Goal: Information Seeking & Learning: Learn about a topic

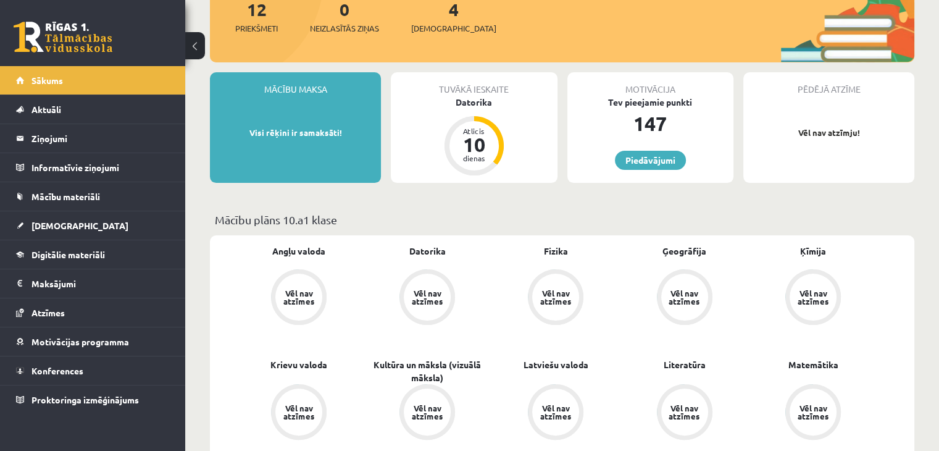
scroll to position [41, 0]
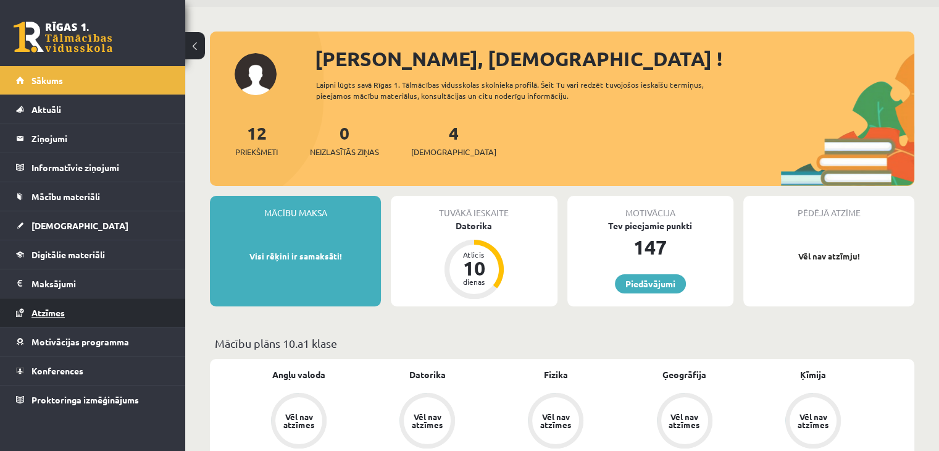
click at [56, 309] on span "Atzīmes" at bounding box center [47, 312] width 33 height 11
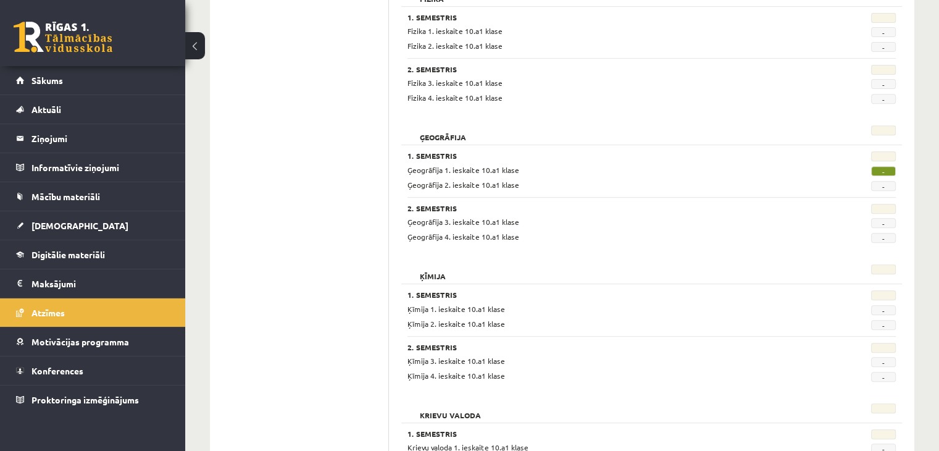
scroll to position [453, 0]
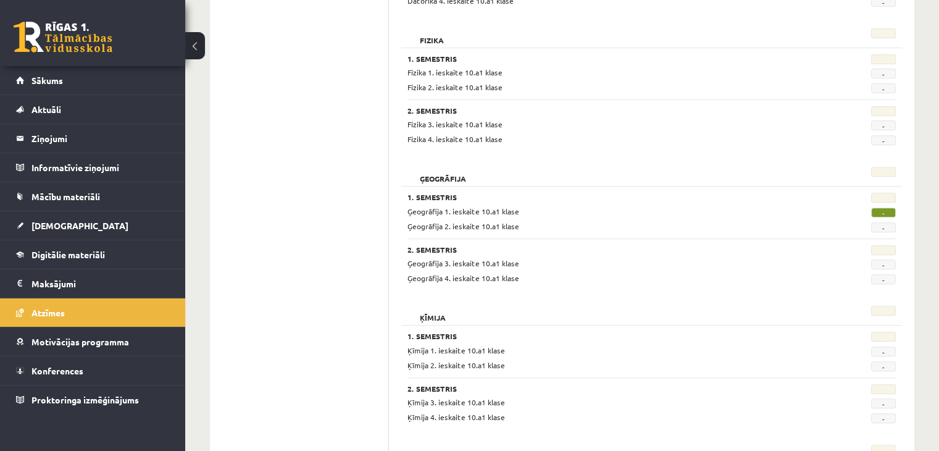
click at [888, 211] on span "-" at bounding box center [883, 212] width 25 height 10
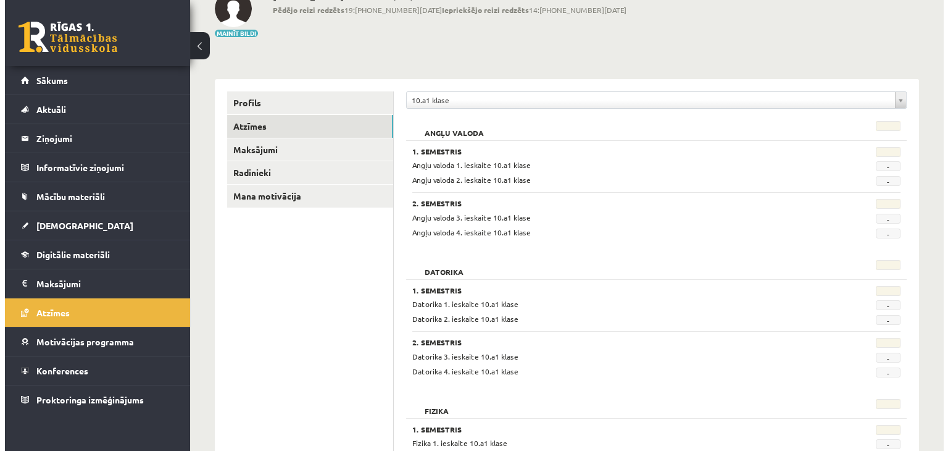
scroll to position [0, 0]
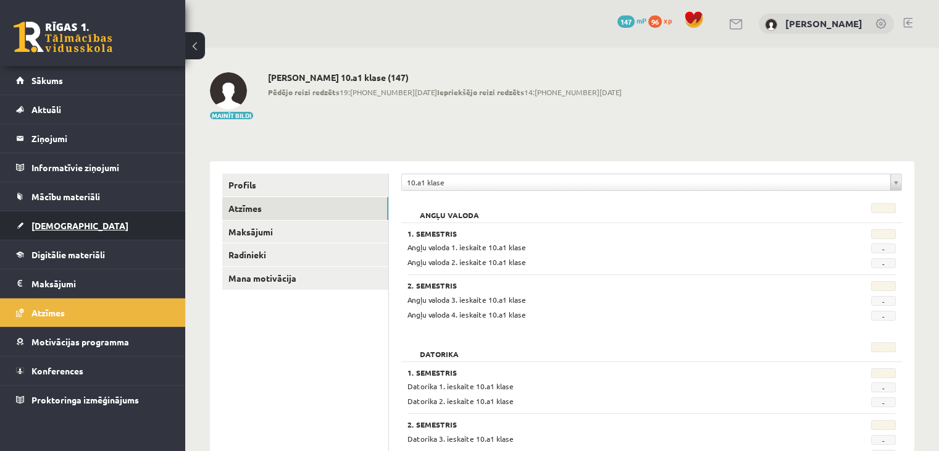
click at [32, 224] on span "[DEMOGRAPHIC_DATA]" at bounding box center [79, 225] width 97 height 11
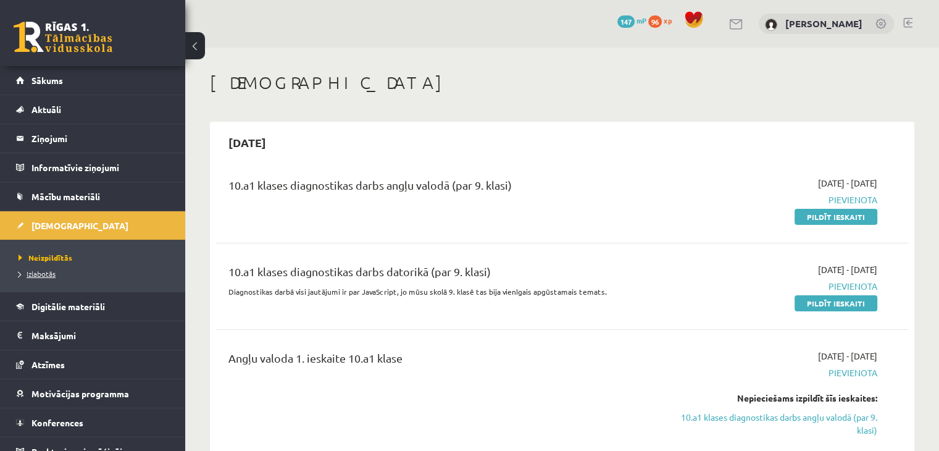
click at [23, 274] on span "Izlabotās" at bounding box center [37, 274] width 37 height 10
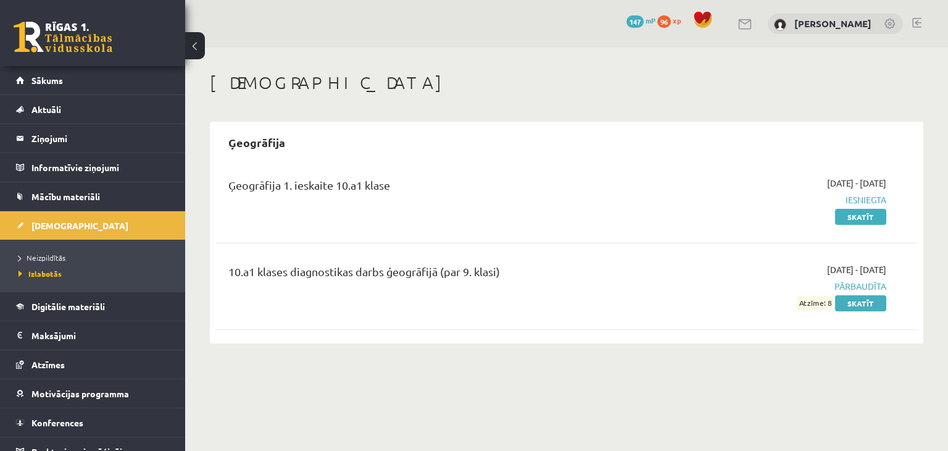
drag, startPoint x: 834, startPoint y: 304, endPoint x: 801, endPoint y: 299, distance: 33.1
click at [801, 299] on span "Atzīme: 8" at bounding box center [816, 302] width 36 height 13
click at [538, 292] on div "10.a1 klases diagnostikas darbs ģeogrāfijā (par 9. klasi)" at bounding box center [444, 286] width 451 height 46
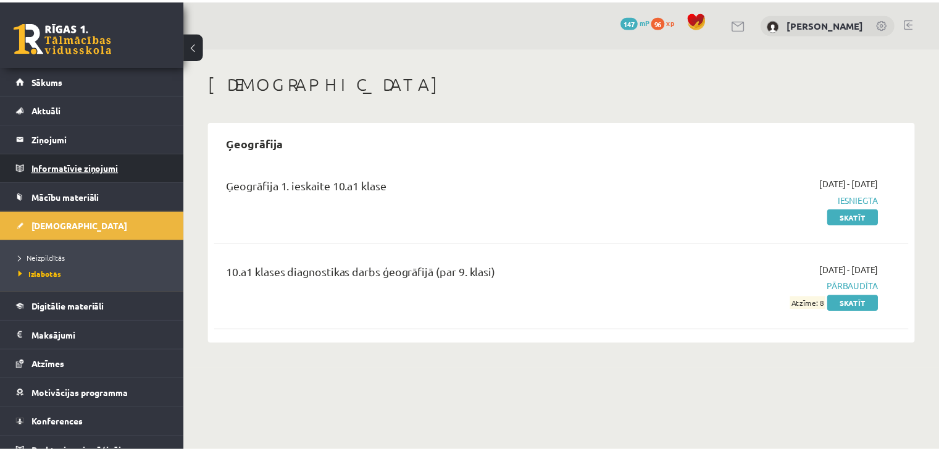
scroll to position [14, 0]
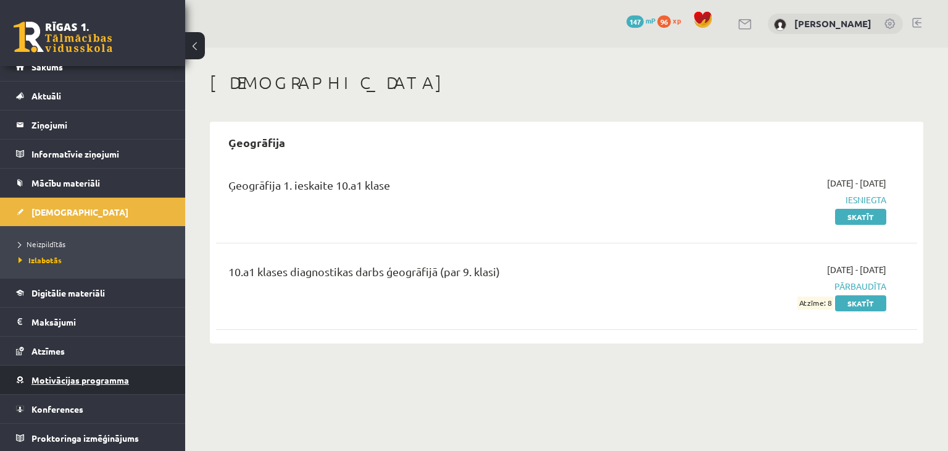
click at [83, 378] on span "Motivācijas programma" at bounding box center [80, 379] width 98 height 11
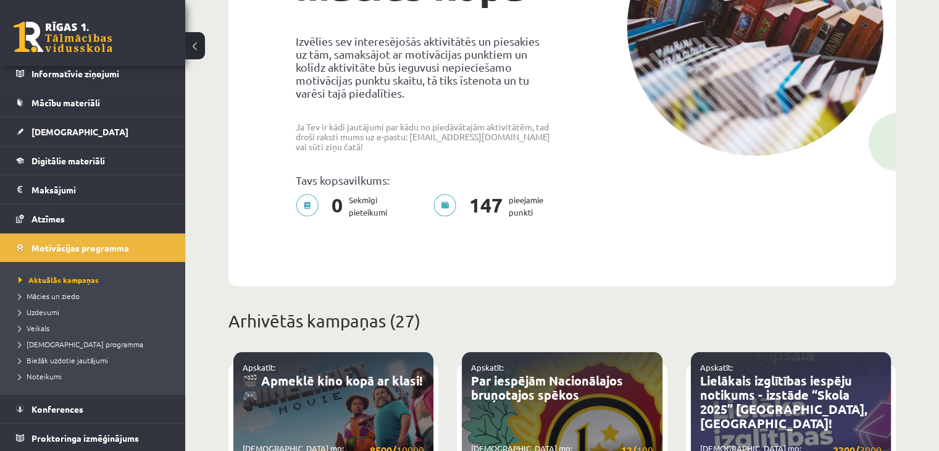
scroll to position [164, 0]
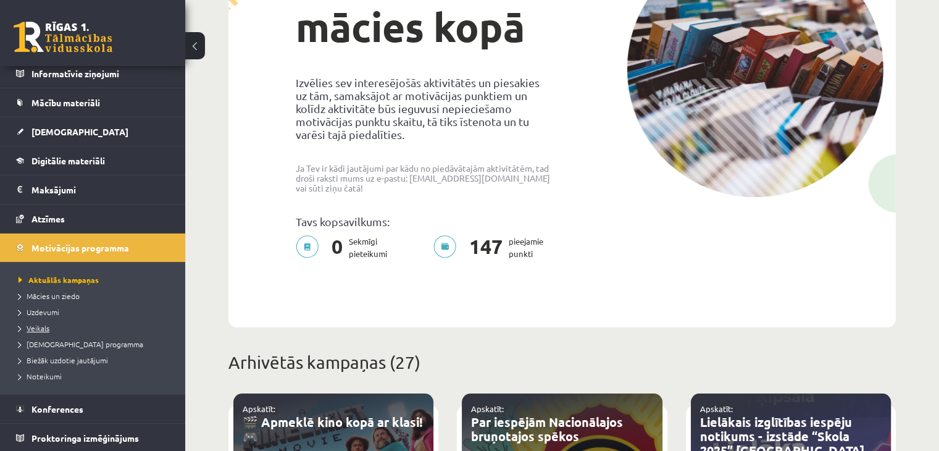
click at [41, 323] on span "Veikals" at bounding box center [34, 328] width 31 height 10
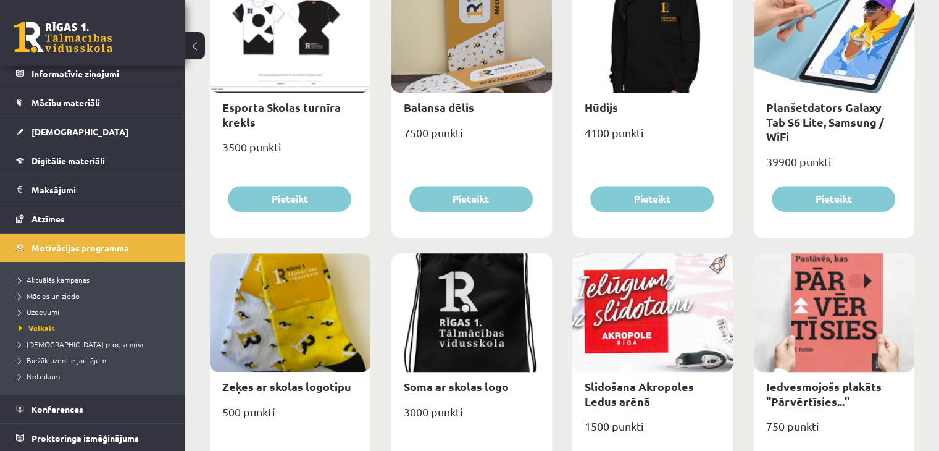
scroll to position [746, 0]
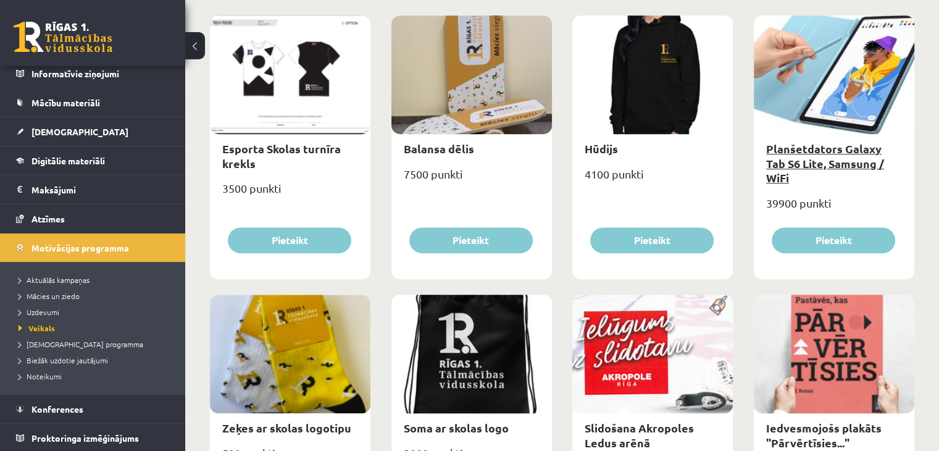
click at [815, 157] on link "Planšetdators Galaxy Tab S6 Lite, Samsung / WiFi" at bounding box center [825, 162] width 118 height 43
type input "*"
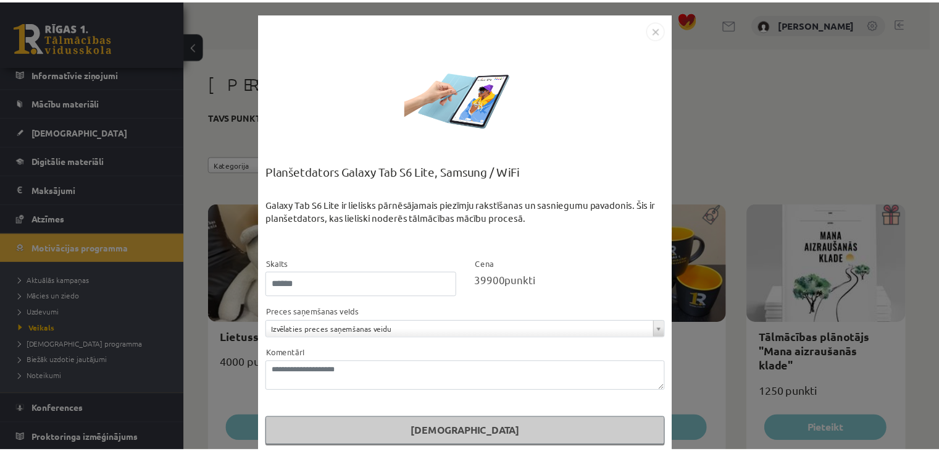
scroll to position [14, 0]
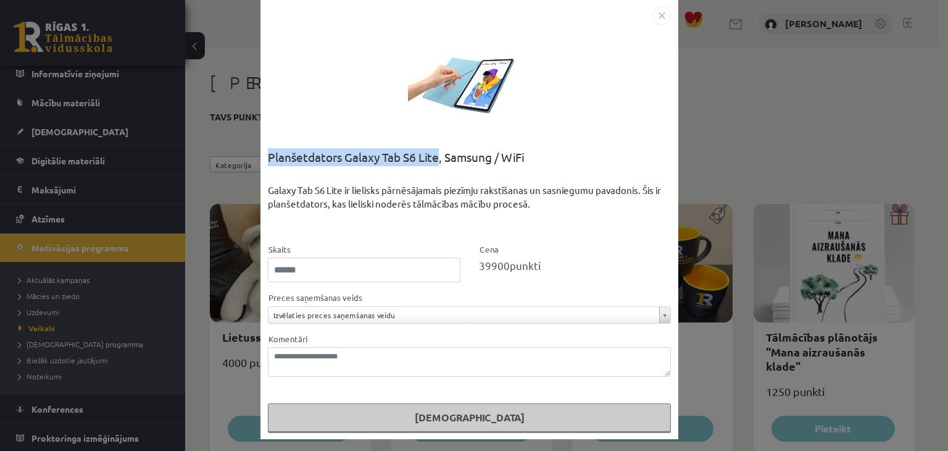
drag, startPoint x: 262, startPoint y: 157, endPoint x: 435, endPoint y: 161, distance: 172.3
click at [435, 161] on div "**********" at bounding box center [470, 219] width 418 height 440
copy div "Planšetdators Galaxy Tab S6 Lite"
drag, startPoint x: 659, startPoint y: 20, endPoint x: 630, endPoint y: 24, distance: 29.3
click at [659, 20] on img "Close" at bounding box center [662, 15] width 19 height 19
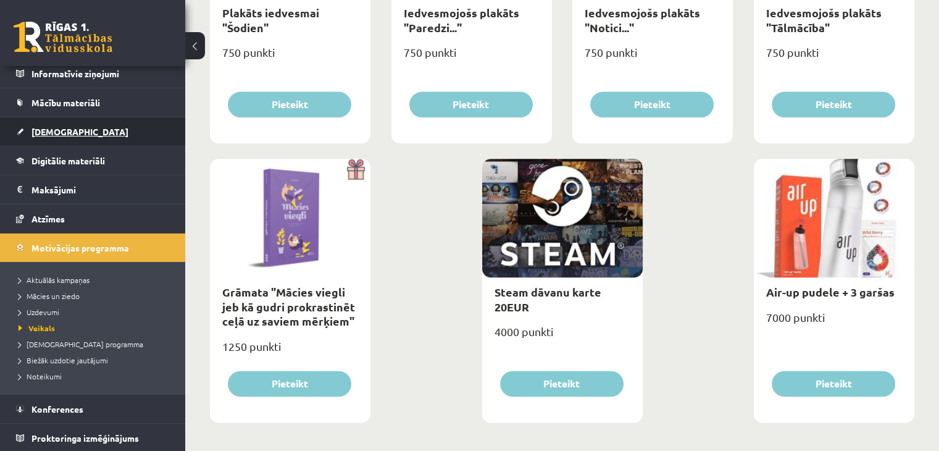
scroll to position [11, 0]
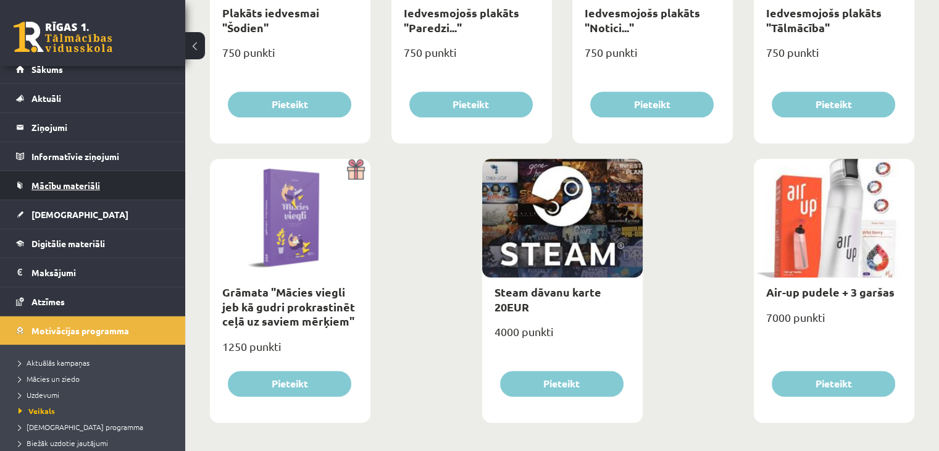
click at [65, 183] on span "Mācību materiāli" at bounding box center [65, 185] width 69 height 11
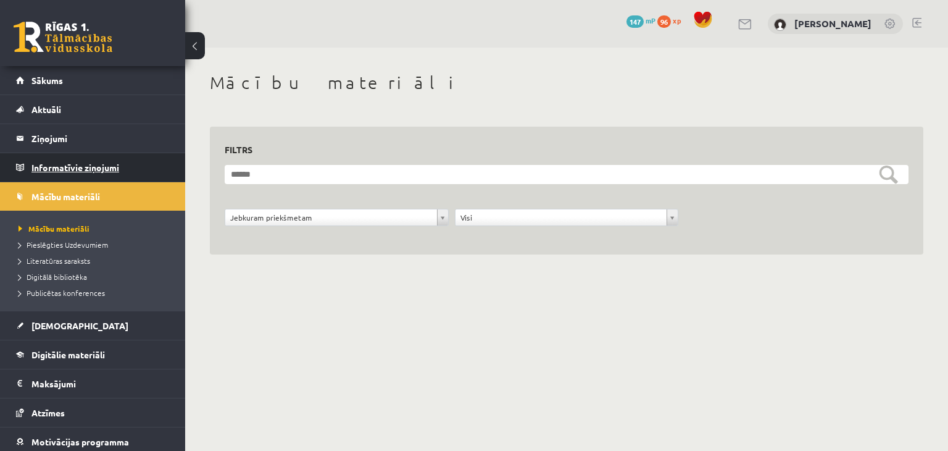
scroll to position [62, 0]
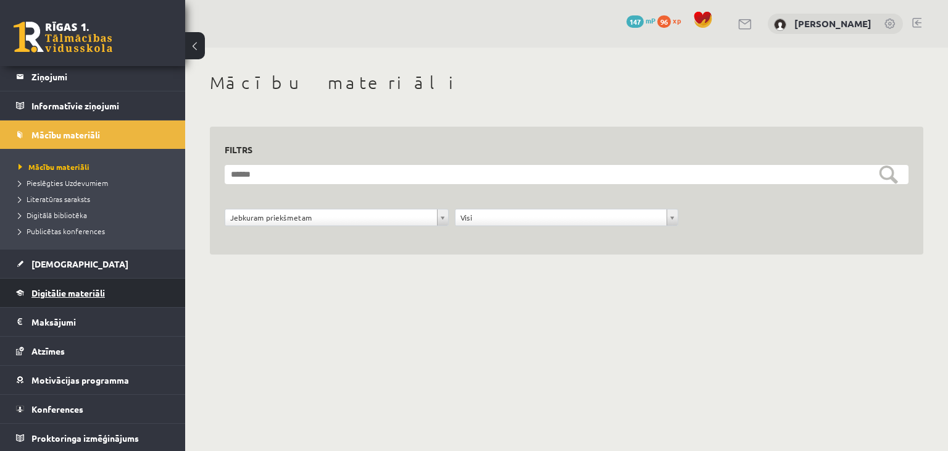
click at [72, 299] on link "Digitālie materiāli" at bounding box center [93, 292] width 154 height 28
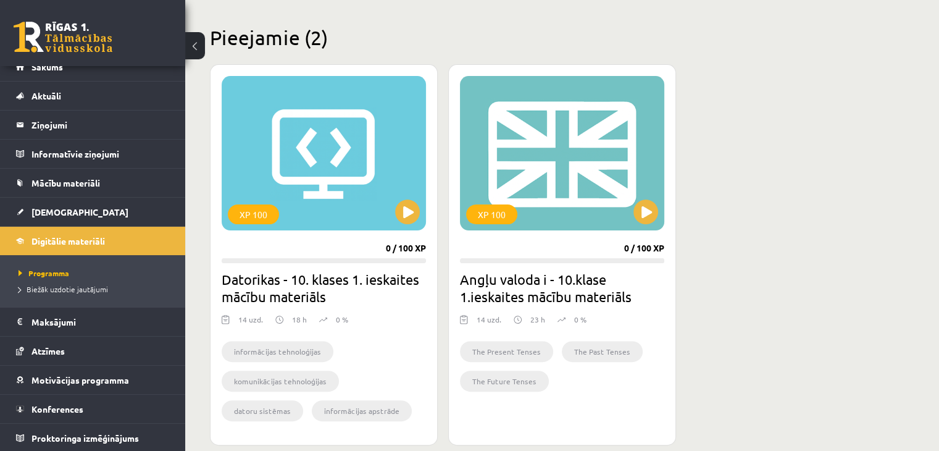
scroll to position [370, 0]
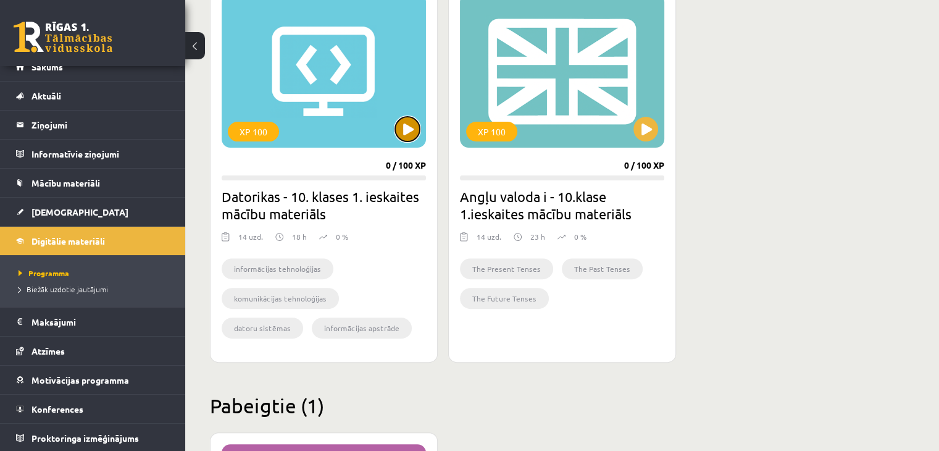
click at [410, 131] on button at bounding box center [407, 129] width 25 height 25
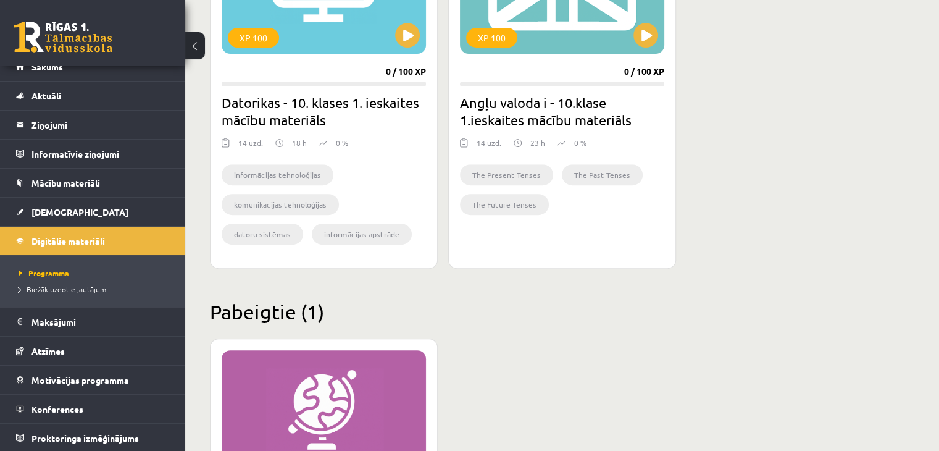
scroll to position [424, 0]
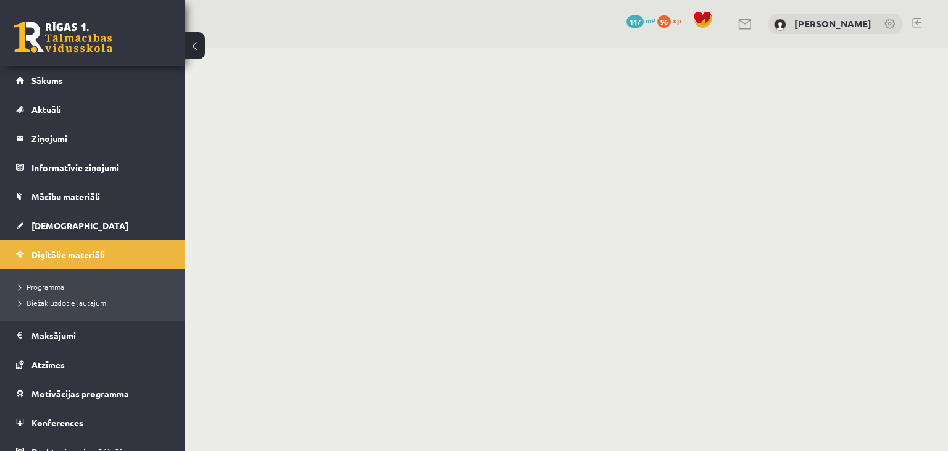
click at [199, 50] on button at bounding box center [195, 45] width 20 height 27
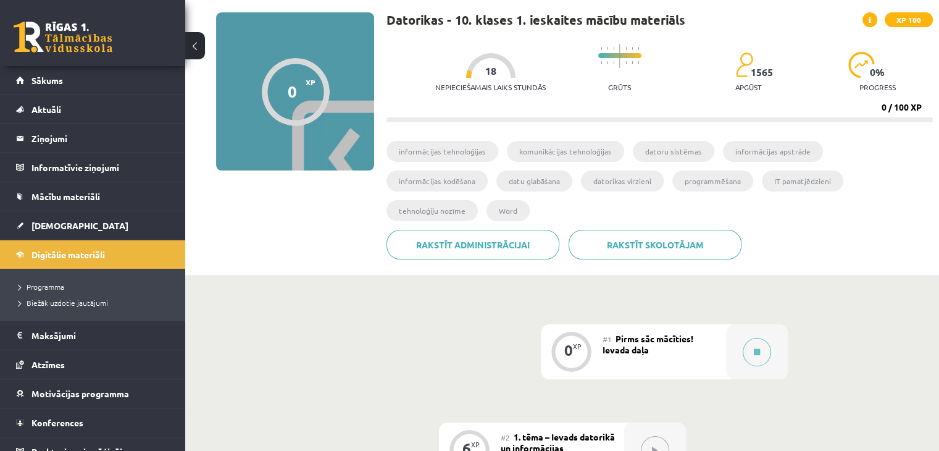
scroll to position [123, 0]
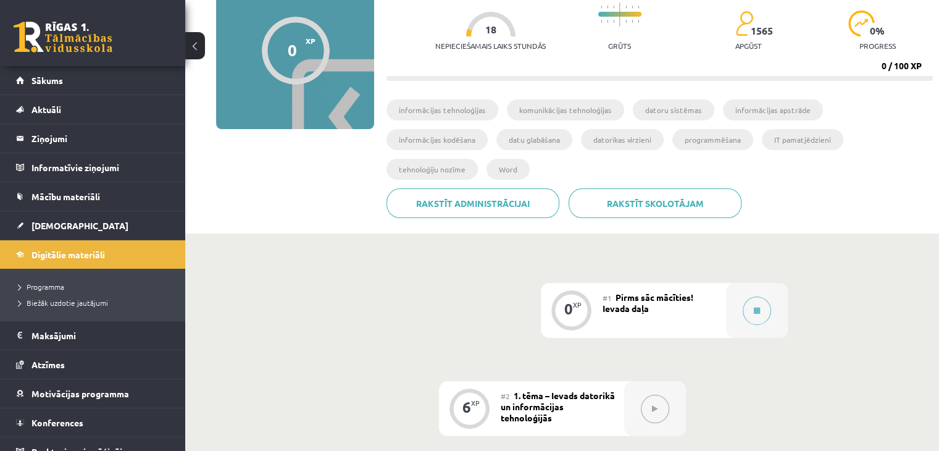
click at [197, 45] on button at bounding box center [195, 45] width 20 height 27
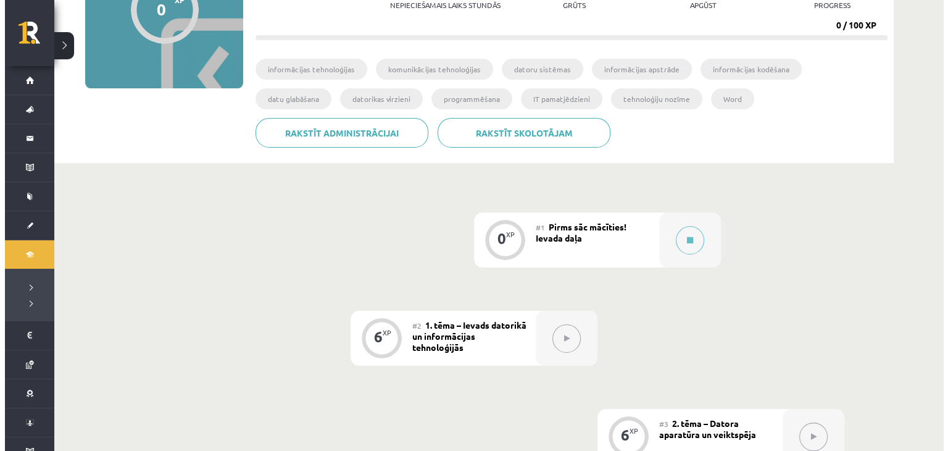
scroll to position [206, 0]
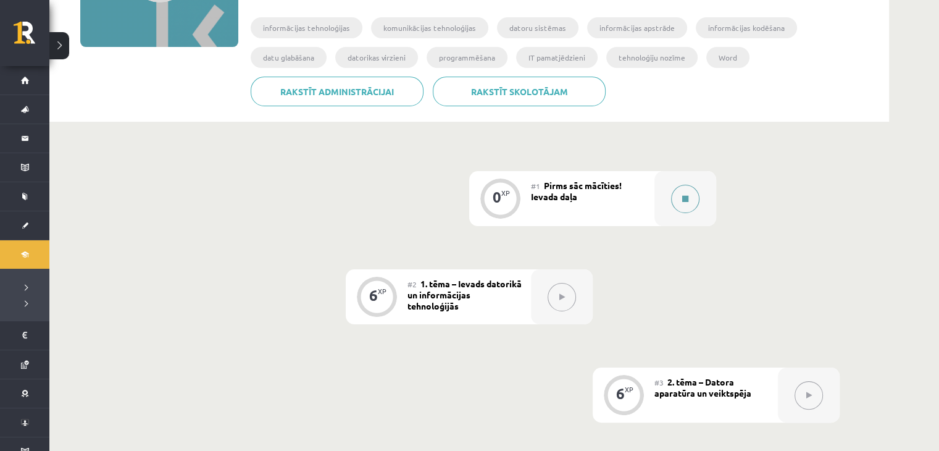
click at [687, 201] on icon at bounding box center [685, 198] width 6 height 7
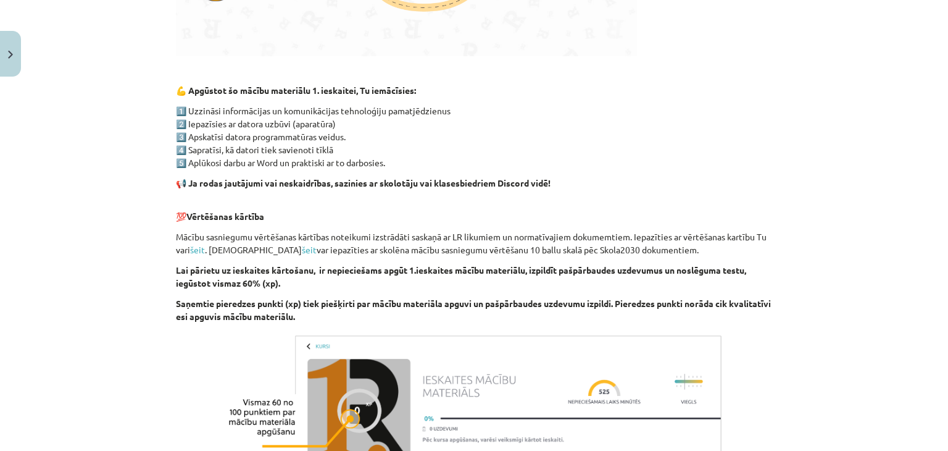
scroll to position [859, 0]
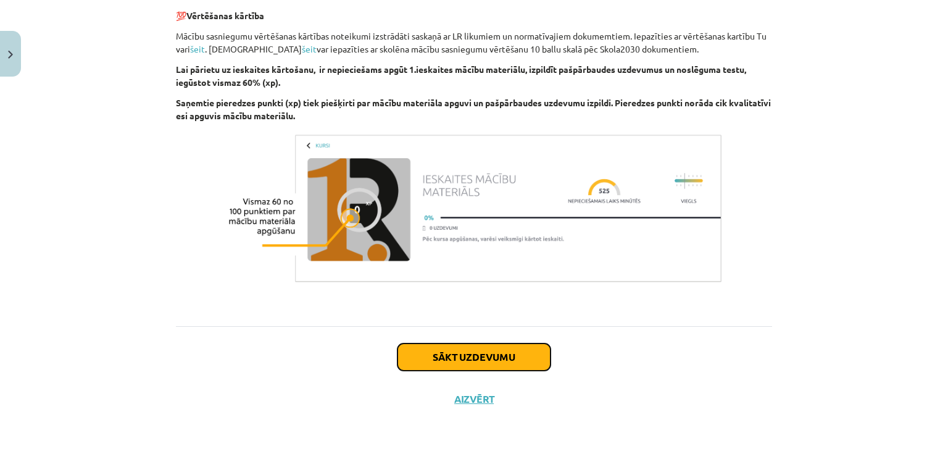
click at [480, 364] on button "Sākt uzdevumu" at bounding box center [474, 356] width 153 height 27
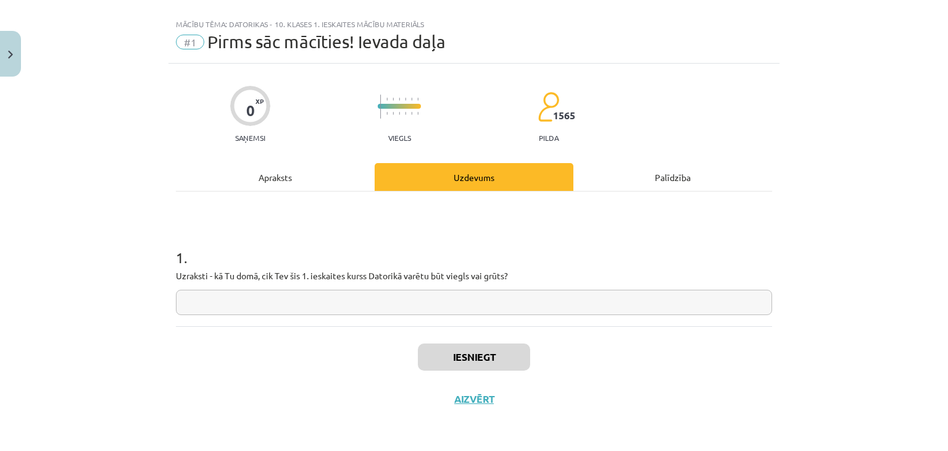
scroll to position [18, 0]
click at [299, 306] on input "text" at bounding box center [474, 302] width 596 height 25
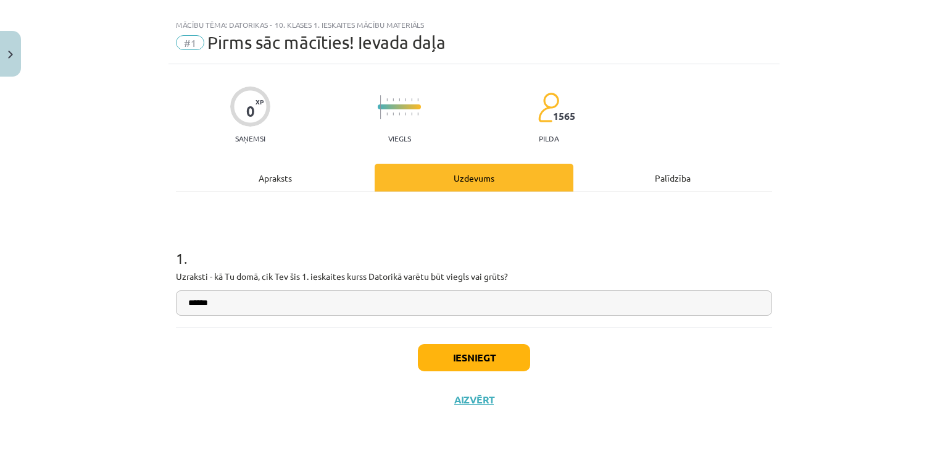
type input "******"
click at [440, 350] on button "Iesniegt" at bounding box center [474, 357] width 112 height 27
click at [652, 381] on div "Iesniegt Aizvērt" at bounding box center [474, 370] width 596 height 86
click at [583, 354] on div "Iesniegt Aizvērt" at bounding box center [474, 370] width 596 height 86
click at [485, 354] on button "Iesniegt" at bounding box center [474, 357] width 112 height 27
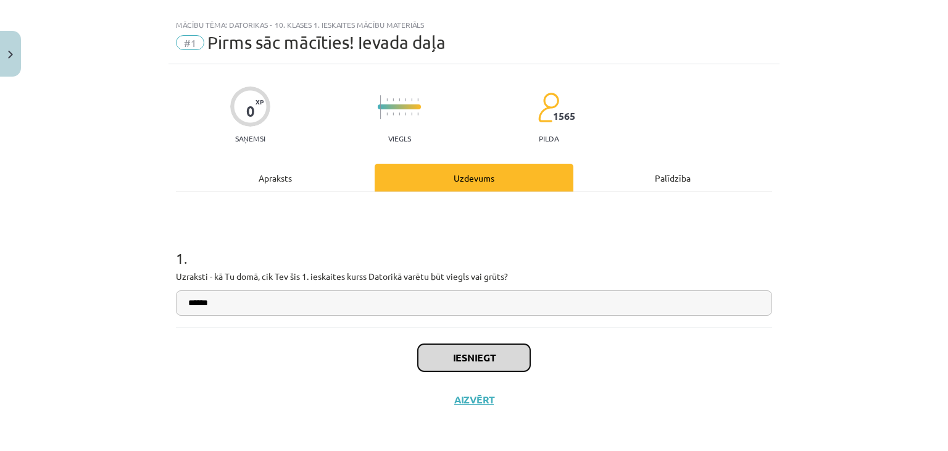
click at [505, 359] on button "Iesniegt" at bounding box center [474, 357] width 112 height 27
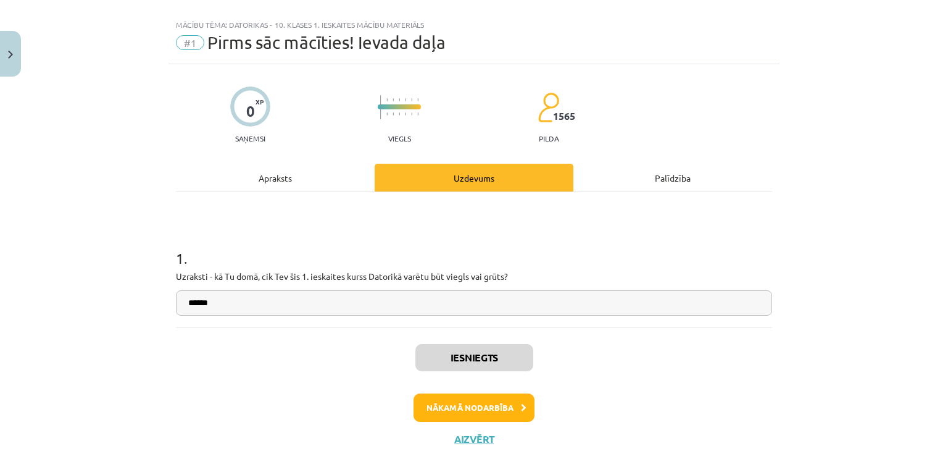
click at [118, 198] on div "Mācību tēma: Datorikas - 10. klases 1. ieskaites mācību materiāls #1 Pirms sāc …" at bounding box center [474, 225] width 948 height 451
click at [463, 404] on button "Nākamā nodarbība" at bounding box center [474, 407] width 121 height 28
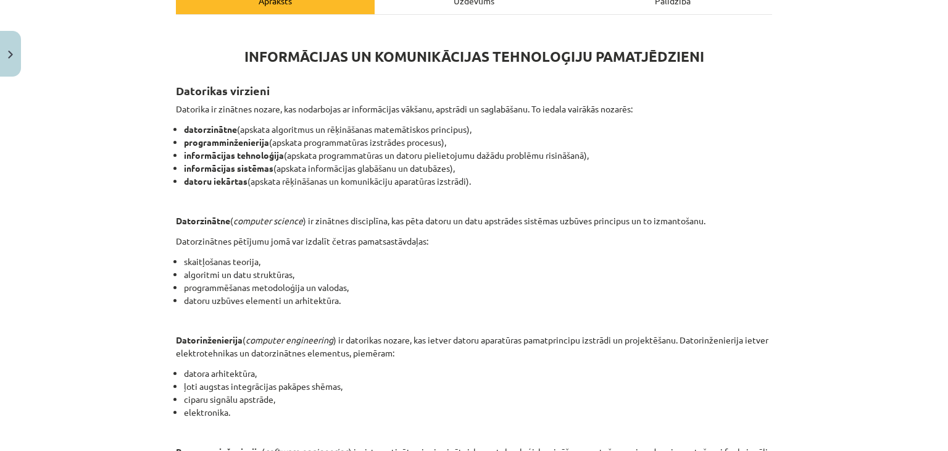
scroll to position [237, 0]
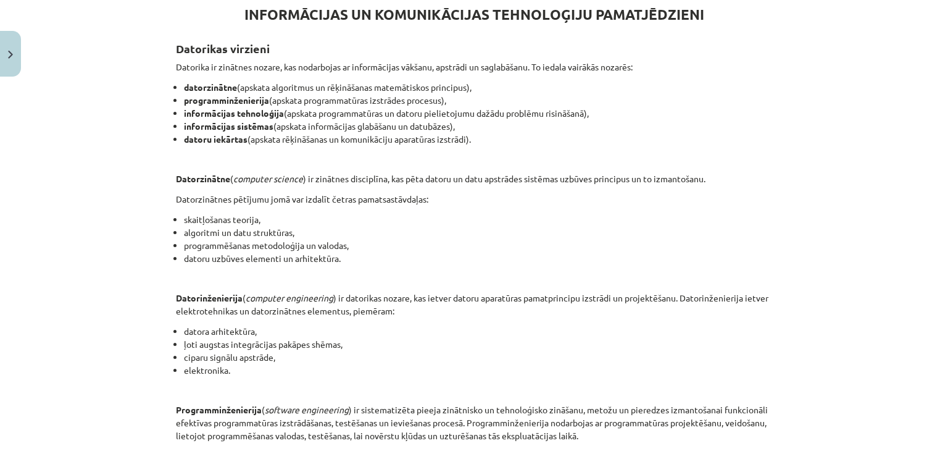
drag, startPoint x: 156, startPoint y: 185, endPoint x: 143, endPoint y: 196, distance: 16.6
click at [156, 185] on div "Mācību tēma: Datorikas - 10. klases 1. ieskaites mācību materiāls #2 1. tēma – …" at bounding box center [474, 225] width 948 height 451
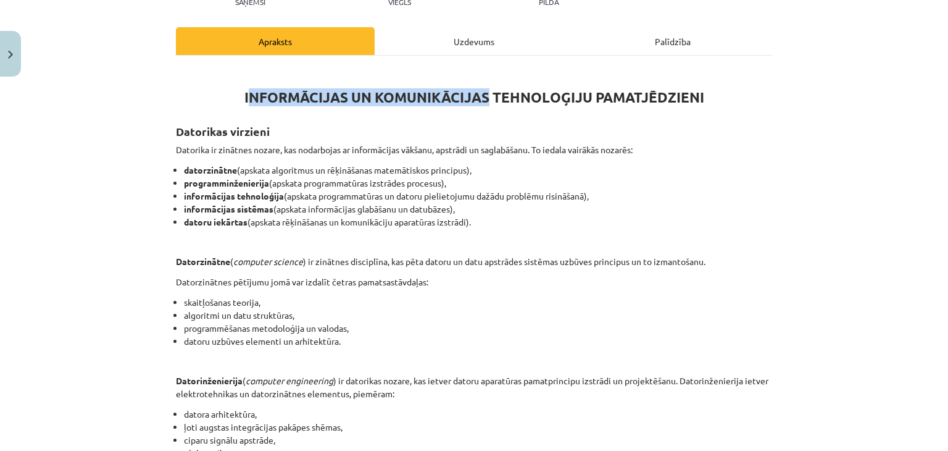
drag, startPoint x: 244, startPoint y: 99, endPoint x: 483, endPoint y: 94, distance: 239.0
click at [483, 94] on strong "INFORMĀCIJAS UN KOMUNIKĀCIJAS TEHNOLOĢIJU PAMATJĒDZIENI" at bounding box center [474, 97] width 460 height 18
copy strong "NFORMĀCIJAS UN KOMUNIKĀCIJAS"
click at [485, 129] on h2 "Datorikas virzieni" at bounding box center [474, 124] width 596 height 30
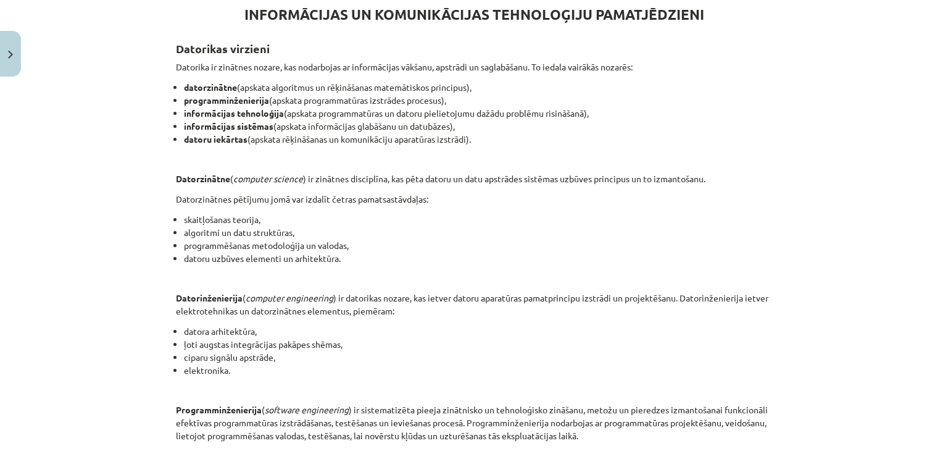
click at [875, 188] on div "Mācību tēma: Datorikas - 10. klases 1. ieskaites mācību materiāls #2 1. tēma – …" at bounding box center [474, 225] width 948 height 451
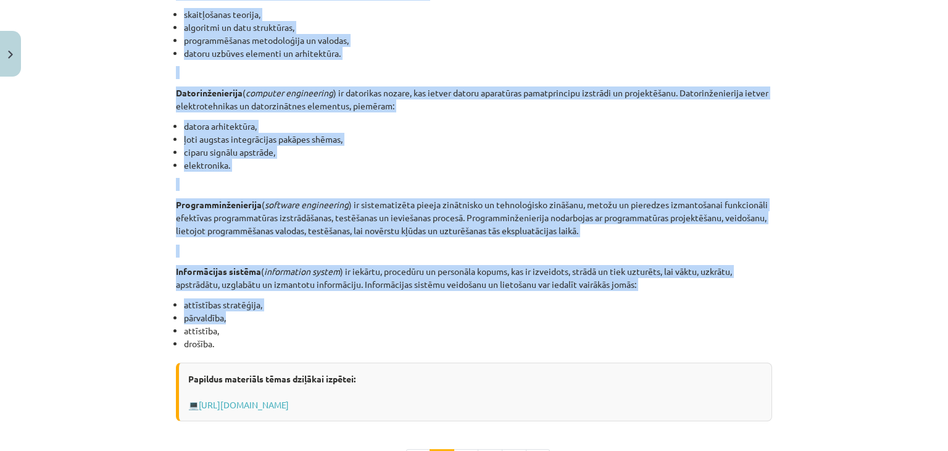
scroll to position [484, 0]
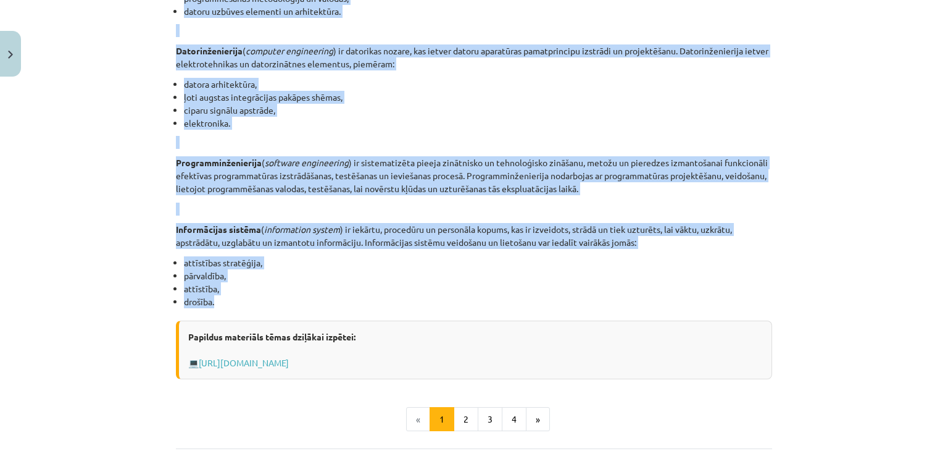
drag, startPoint x: 162, startPoint y: 43, endPoint x: 327, endPoint y: 303, distance: 307.8
click at [327, 303] on div "Mācību tēma: Datorikas - 10. klases 1. ieskaites mācību materiāls #2 1. tēma – …" at bounding box center [474, 225] width 948 height 451
copy div "Loremipsu dolorsit Ametcons ad elitsedd eiusmo, tem incididunt ut laboreetdolo …"
click at [327, 303] on li "drošība." at bounding box center [478, 301] width 588 height 13
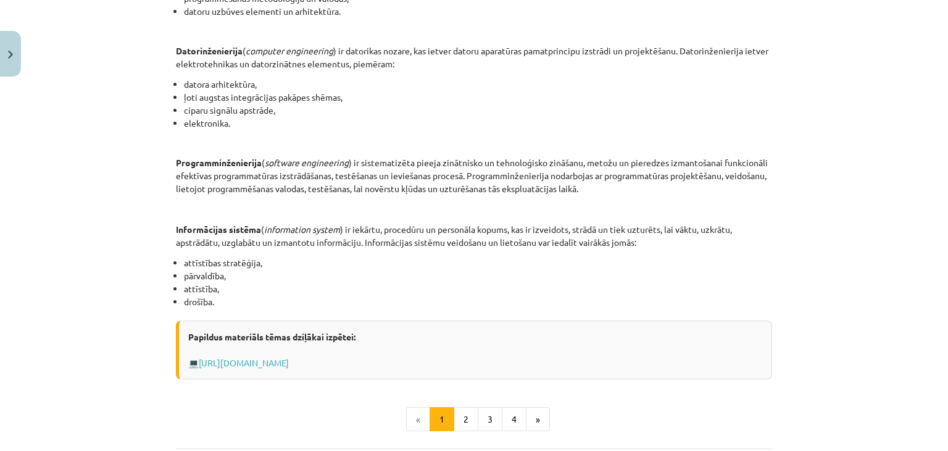
click at [606, 204] on p at bounding box center [474, 209] width 596 height 13
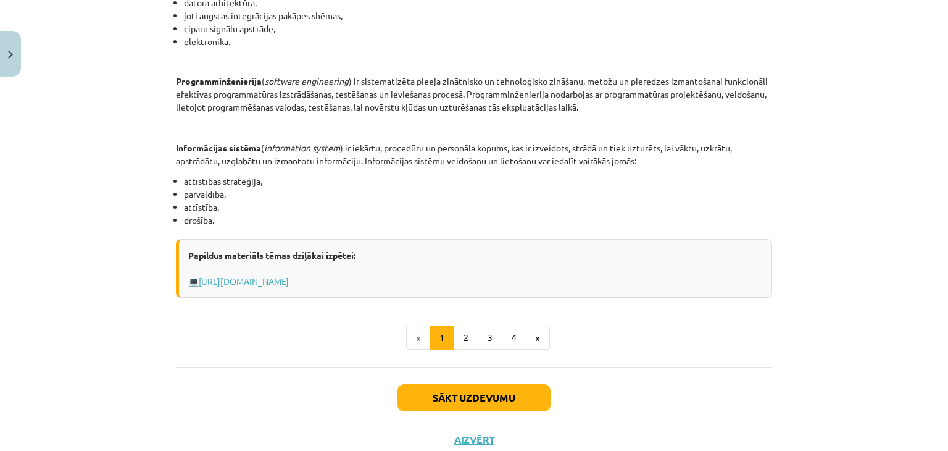
scroll to position [605, 0]
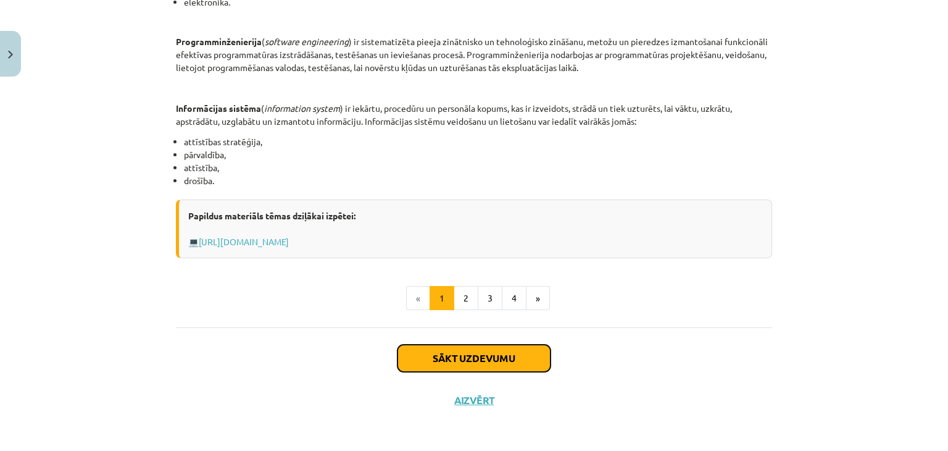
click at [456, 361] on button "Sākt uzdevumu" at bounding box center [474, 358] width 153 height 27
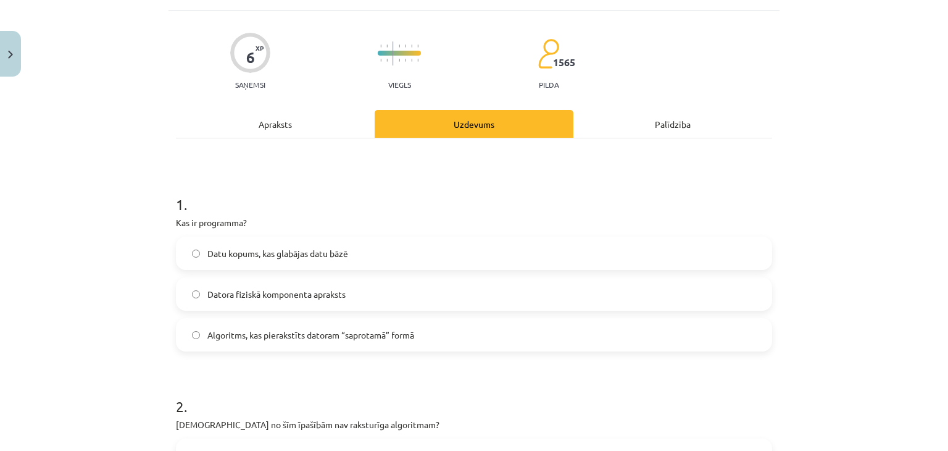
scroll to position [154, 0]
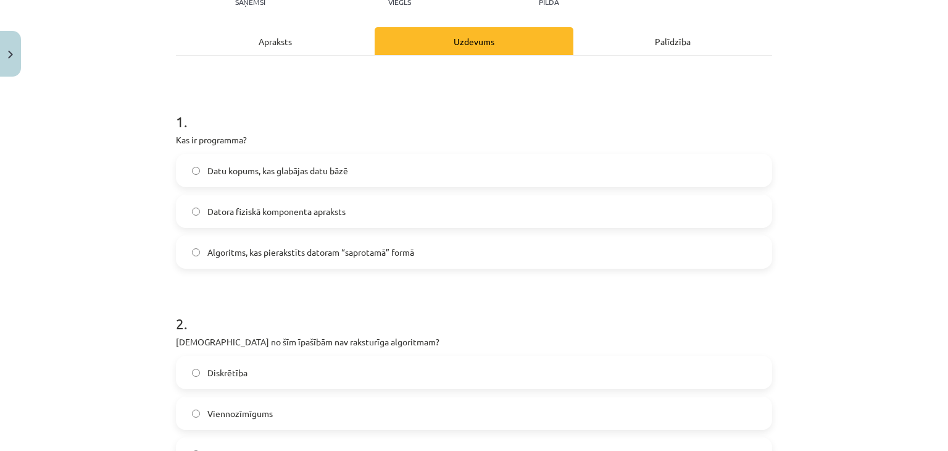
click at [450, 123] on h1 "1 ." at bounding box center [474, 110] width 596 height 38
drag, startPoint x: 166, startPoint y: 139, endPoint x: 269, endPoint y: 135, distance: 103.2
copy p "Kas ir programma?"
click at [269, 135] on p "Kas ir programma?" at bounding box center [474, 139] width 596 height 13
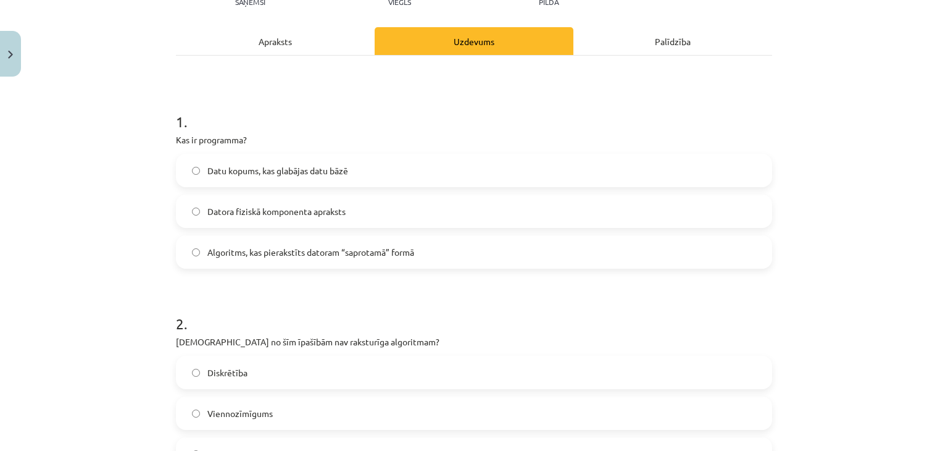
scroll to position [195, 0]
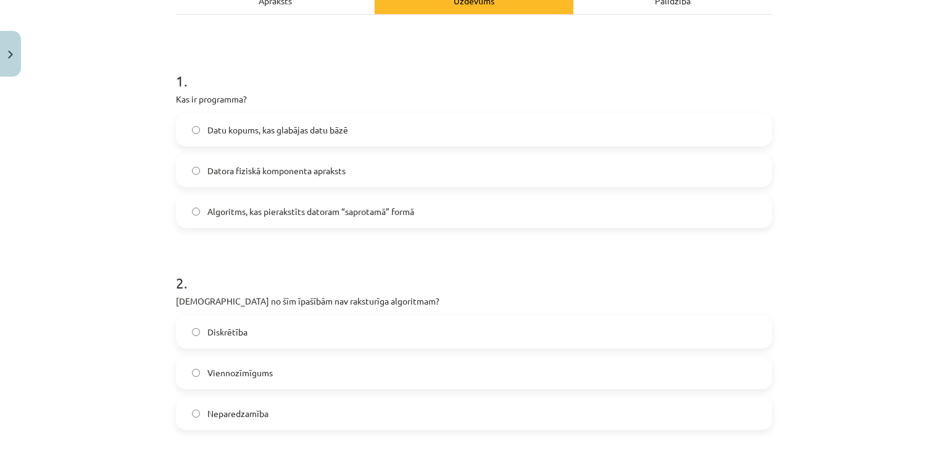
click at [251, 129] on span "Datu kopums, kas glabājas datu bāzē" at bounding box center [277, 129] width 141 height 13
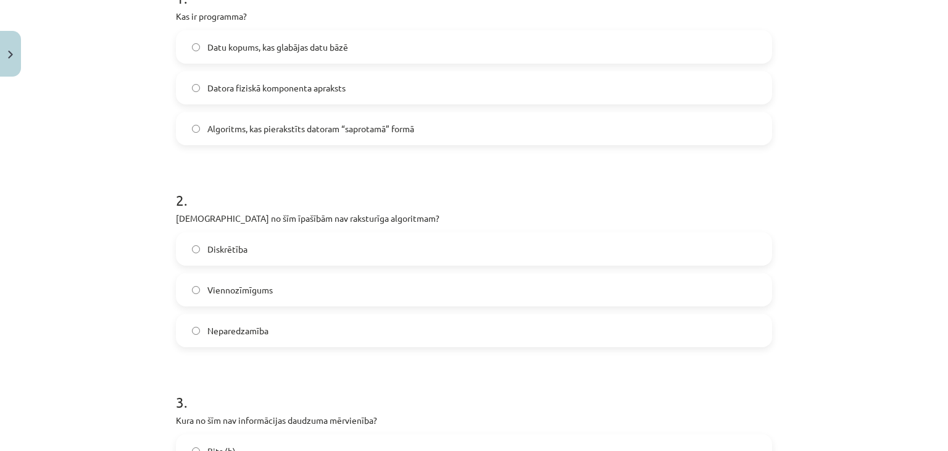
scroll to position [319, 0]
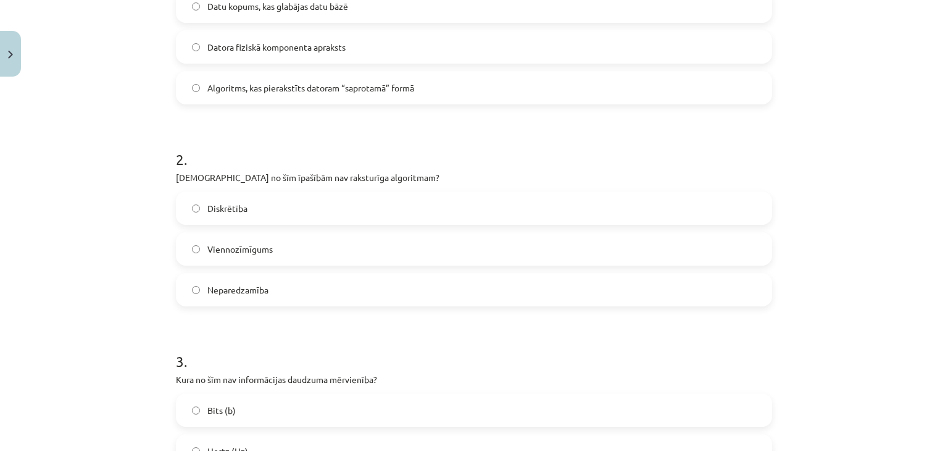
drag, startPoint x: 872, startPoint y: 316, endPoint x: 840, endPoint y: 328, distance: 34.4
click at [872, 316] on div "Mācību tēma: Datorikas - 10. klases 1. ieskaites mācību materiāls #2 1. tēma – …" at bounding box center [474, 225] width 948 height 451
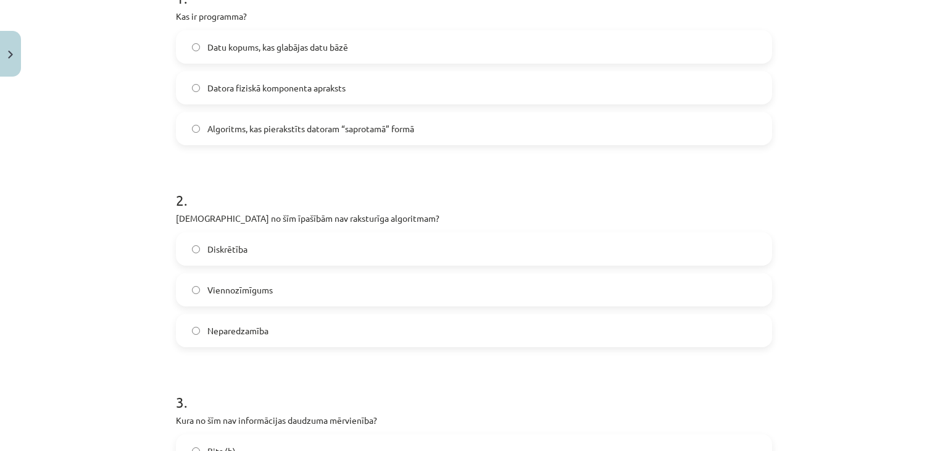
click at [380, 372] on h1 "3 ." at bounding box center [474, 391] width 596 height 38
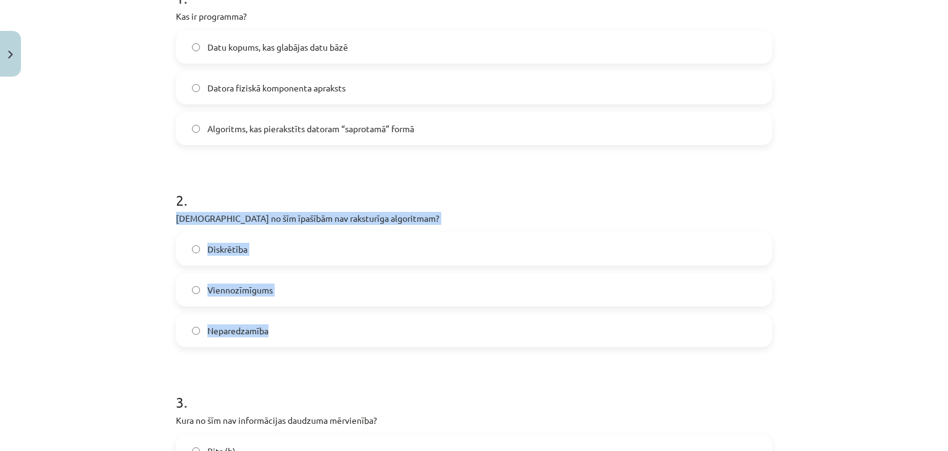
drag, startPoint x: 170, startPoint y: 215, endPoint x: 278, endPoint y: 331, distance: 157.7
click at [278, 331] on div "2 . Kura no šīm īpašībām nav raksturīga algoritmam? Diskrētība Viennozīmīgums N…" at bounding box center [474, 258] width 596 height 177
copy div "[DEMOGRAPHIC_DATA] no šīm īpašībām nav raksturīga algoritmam? Diskrētība Vienno…"
click at [121, 264] on div "Mācību tēma: Datorikas - 10. klases 1. ieskaites mācību materiāls #2 1. tēma – …" at bounding box center [474, 225] width 948 height 451
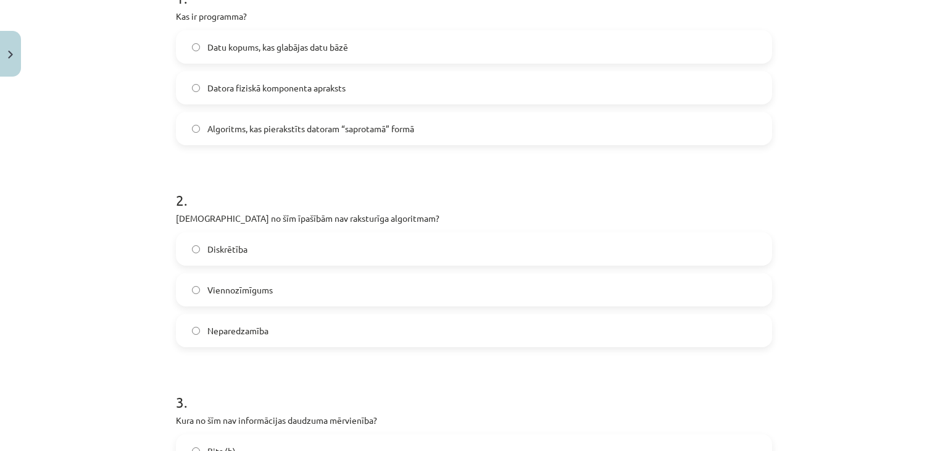
click at [199, 327] on label "Neparedzamība" at bounding box center [474, 330] width 594 height 31
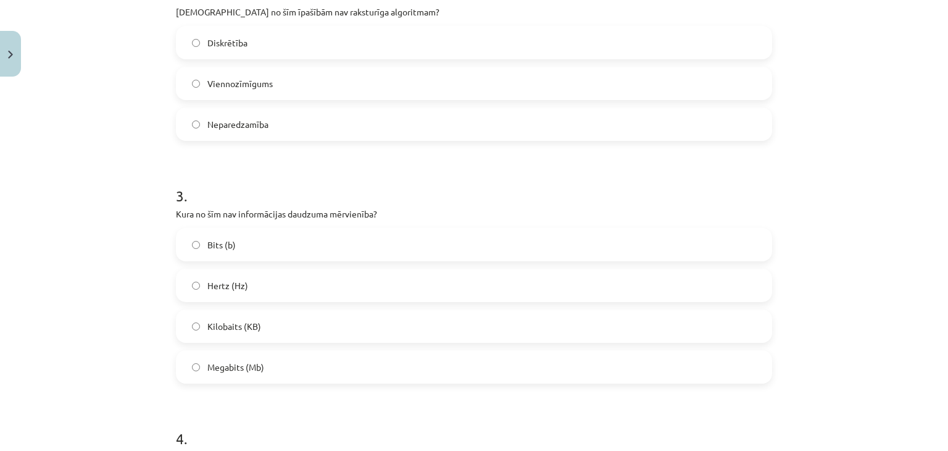
scroll to position [525, 0]
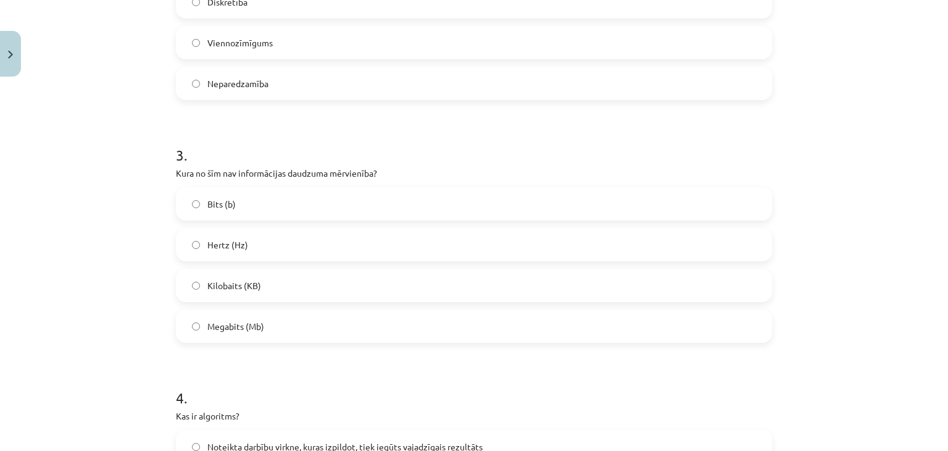
click at [231, 245] on span "Hertz (Hz)" at bounding box center [227, 244] width 41 height 13
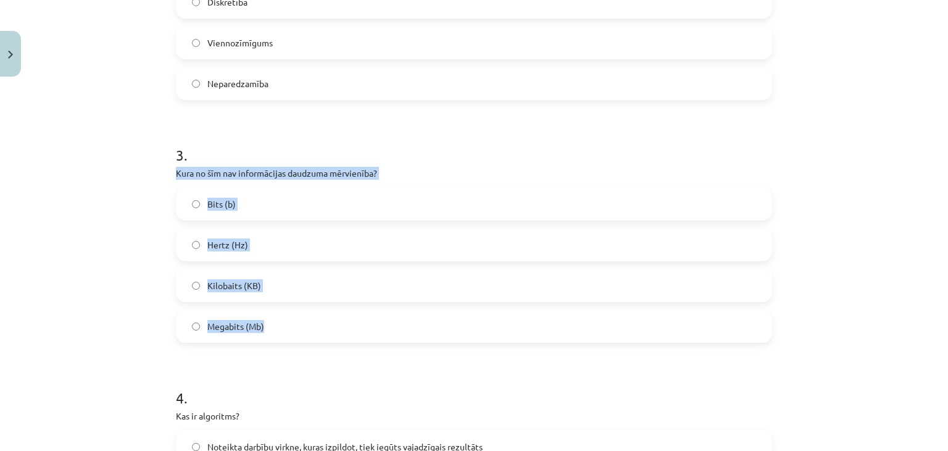
drag, startPoint x: 167, startPoint y: 170, endPoint x: 271, endPoint y: 309, distance: 173.4
click at [271, 309] on div "6 XP Saņemsi Viegls 1565 pilda Apraksts Uzdevums Palīdzība 1 . Kas ir programma…" at bounding box center [474, 329] width 611 height 1544
copy div "Kura no šīm nav informācijas daudzuma mērvienība? Bits (b) Hertz (Hz) Kilobaits…"
click at [156, 275] on div "Mācību tēma: Datorikas - 10. klases 1. ieskaites mācību materiāls #2 1. tēma – …" at bounding box center [474, 225] width 948 height 451
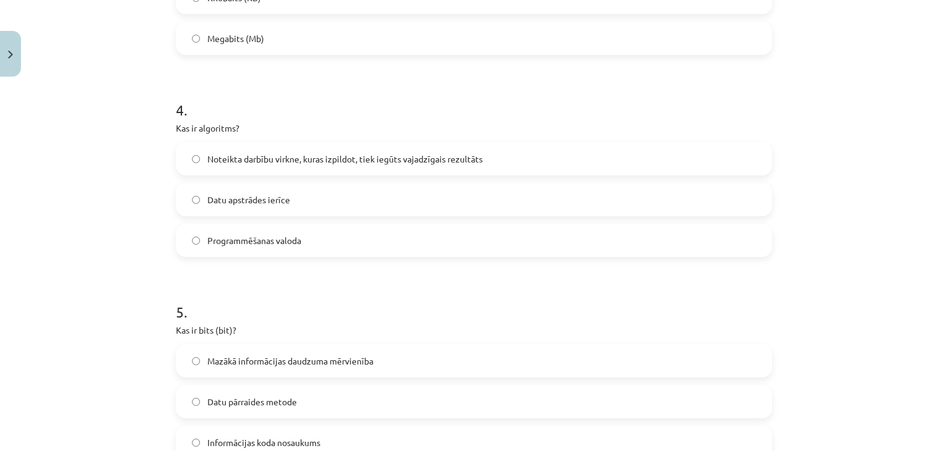
scroll to position [855, 0]
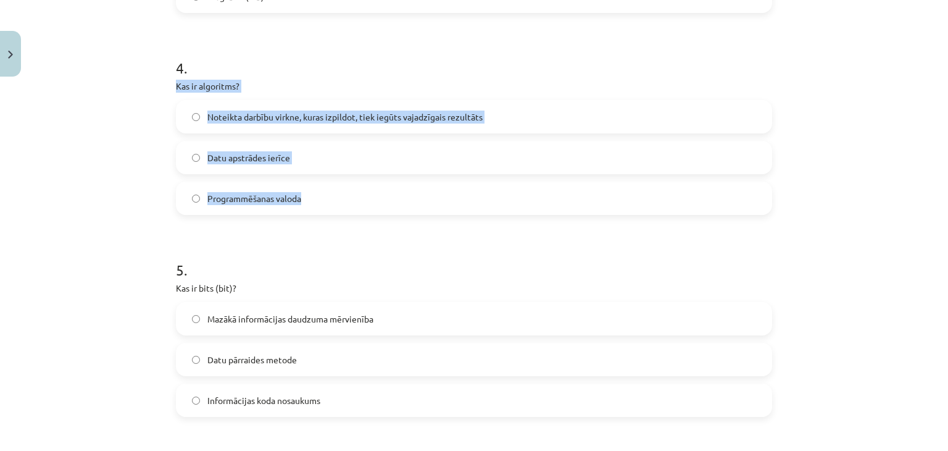
drag, startPoint x: 165, startPoint y: 89, endPoint x: 309, endPoint y: 207, distance: 186.4
click at [309, 207] on div "6 XP Saņemsi Viegls 1565 pilda Apraksts Uzdevums Palīdzība 1 . Kas ir programma…" at bounding box center [474, 0] width 611 height 1544
copy div "Kas ir algoritms? Noteikta darbību virkne, kuras izpildot, tiek iegūts vajadzīg…"
click at [148, 173] on div "Mācību tēma: Datorikas - 10. klases 1. ieskaites mācību materiāls #2 1. tēma – …" at bounding box center [474, 225] width 948 height 451
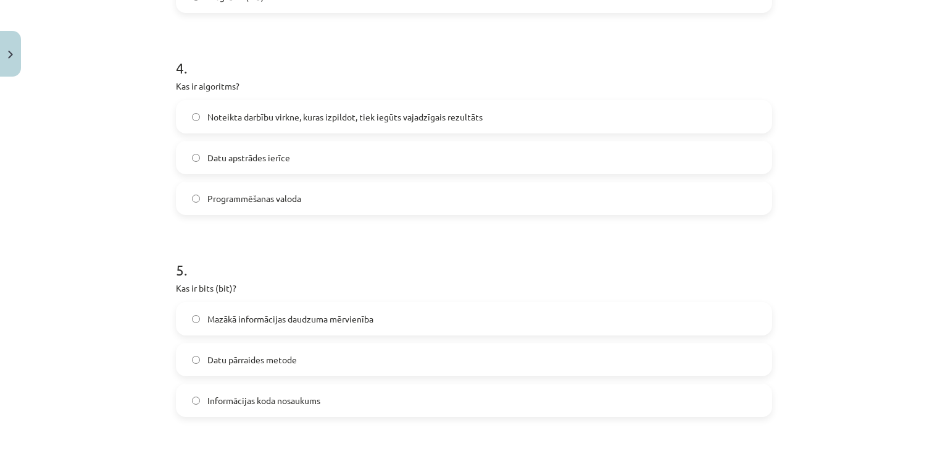
click at [308, 118] on span "Noteikta darbību virkne, kuras izpildot, tiek iegūts vajadzīgais rezultāts" at bounding box center [344, 117] width 275 height 13
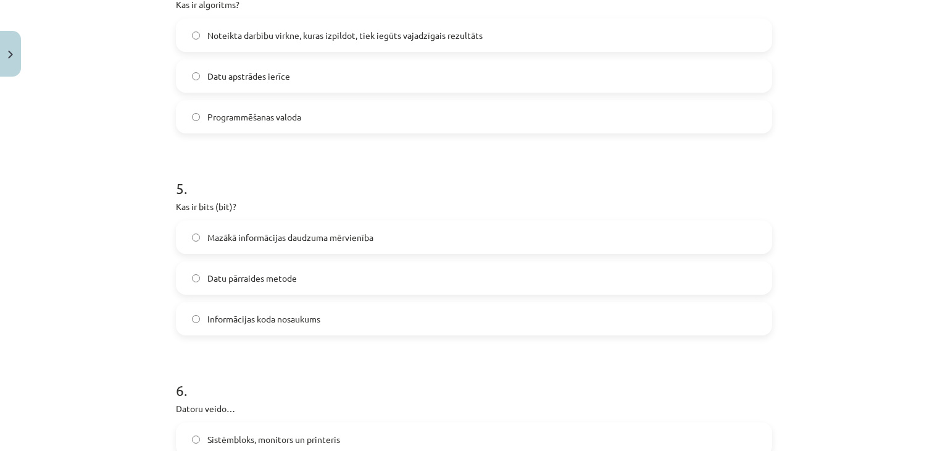
scroll to position [978, 0]
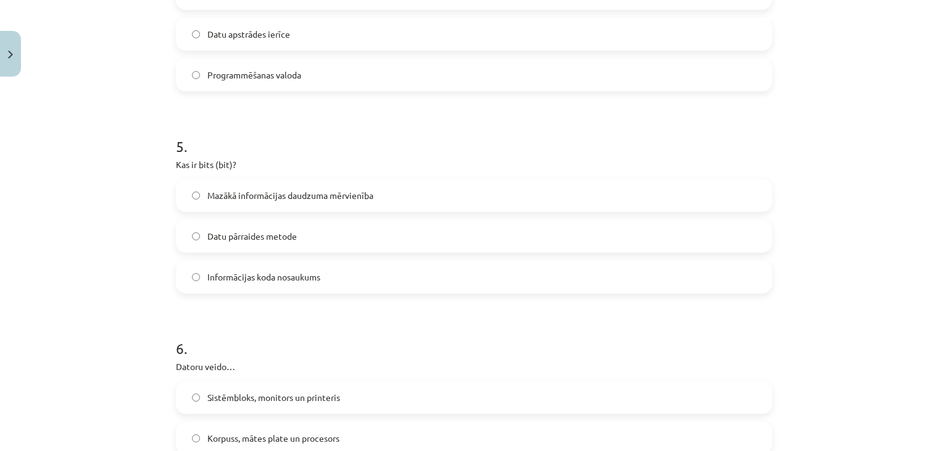
click at [266, 201] on span "Mazākā informācijas daudzuma mērvienība" at bounding box center [290, 195] width 166 height 13
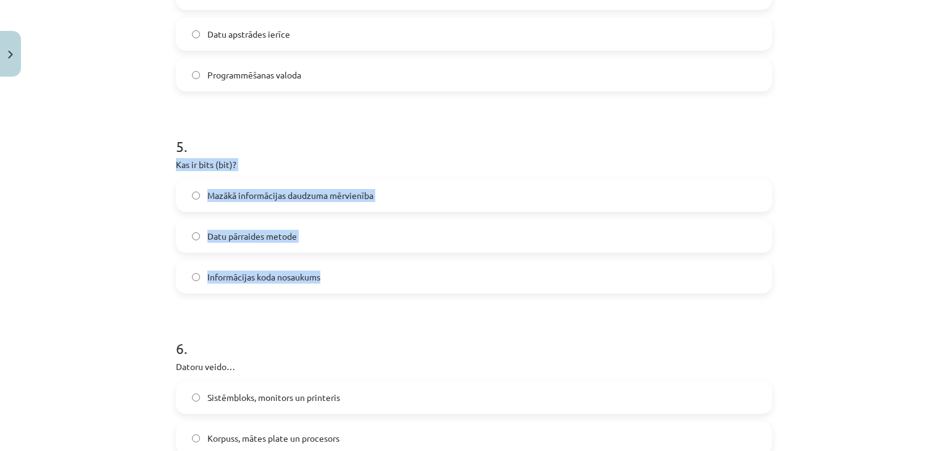
drag, startPoint x: 169, startPoint y: 164, endPoint x: 321, endPoint y: 277, distance: 189.4
copy div "Kas ir bits (bit)? Mazākā informācijas daudzuma mērvienība Datu pārraides metod…"
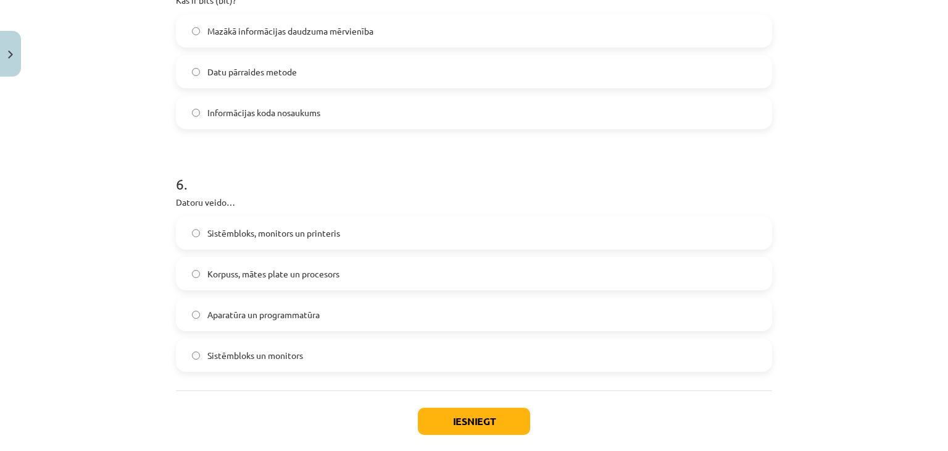
scroll to position [1206, 0]
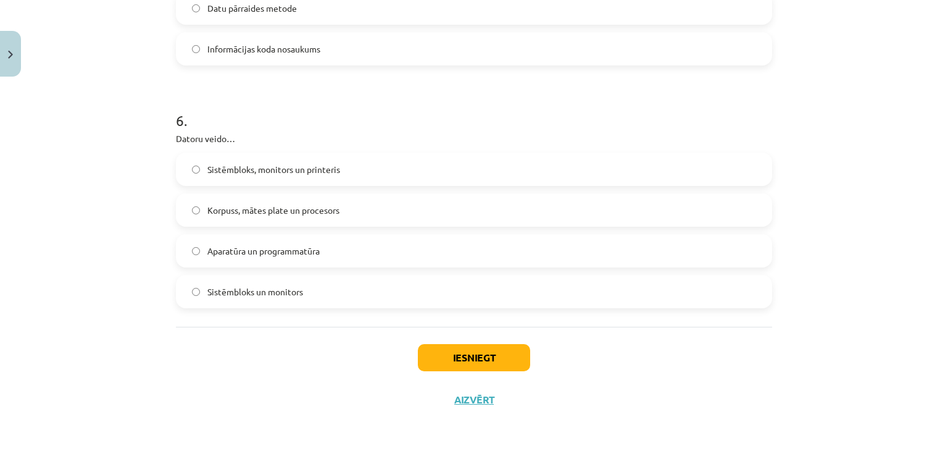
click at [217, 219] on label "Korpuss, mātes plate un procesors" at bounding box center [474, 209] width 594 height 31
drag, startPoint x: 170, startPoint y: 136, endPoint x: 330, endPoint y: 288, distance: 220.1
click at [330, 288] on div "6 . Datoru veido… Sistēmbloks, monitors un printeris Korpuss, mātes plate un pr…" at bounding box center [474, 199] width 596 height 218
copy div "Datoru veido… Sistēmbloks, monitors un printeris Korpuss, mātes plate un proces…"
click at [133, 254] on div "Mācību tēma: Datorikas - 10. klases 1. ieskaites mācību materiāls #2 1. tēma – …" at bounding box center [474, 225] width 948 height 451
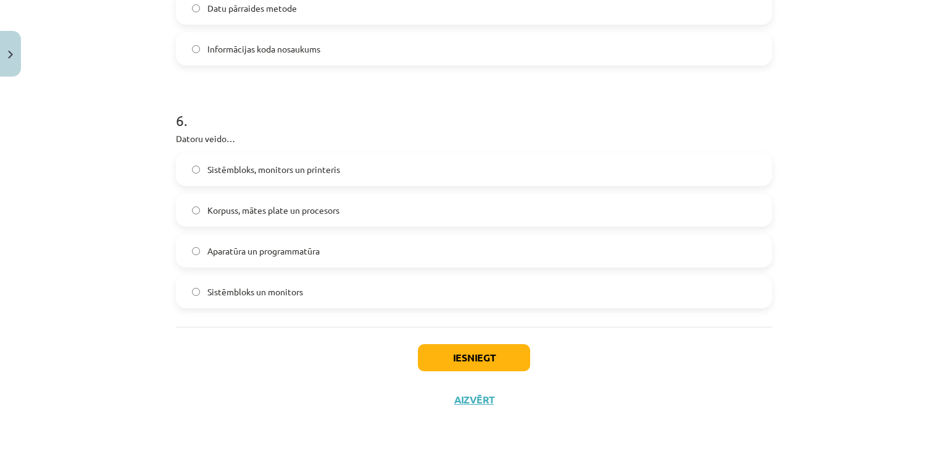
click at [248, 255] on span "Aparatūra un programmatūra" at bounding box center [263, 250] width 112 height 13
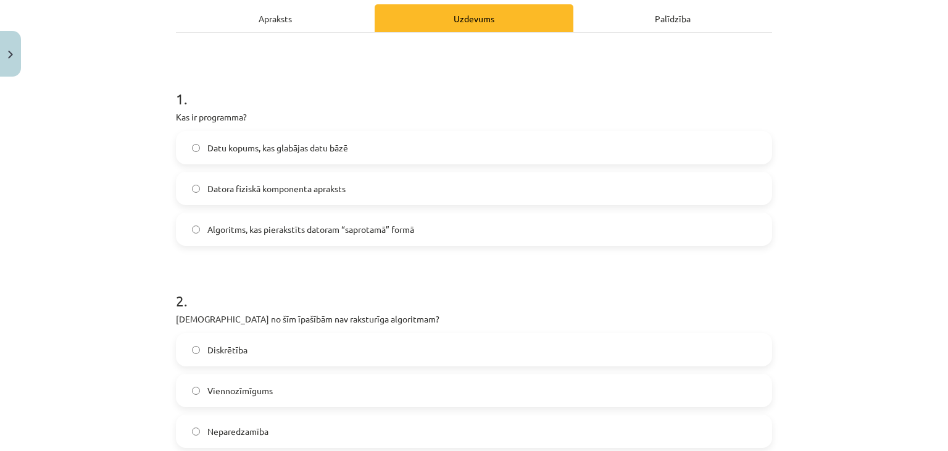
scroll to position [136, 0]
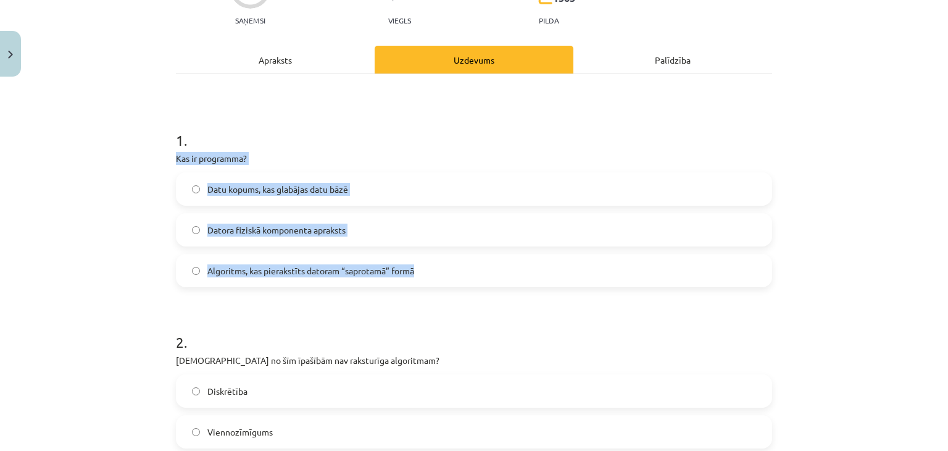
drag, startPoint x: 168, startPoint y: 157, endPoint x: 424, endPoint y: 277, distance: 283.1
copy div "Kas ir programma? Datu kopums, kas glabājas datu bāzē Datora fiziskā komponenta…"
click at [156, 219] on div "Mācību tēma: Datorikas - 10. klases 1. ieskaites mācību materiāls #2 1. tēma – …" at bounding box center [474, 225] width 948 height 451
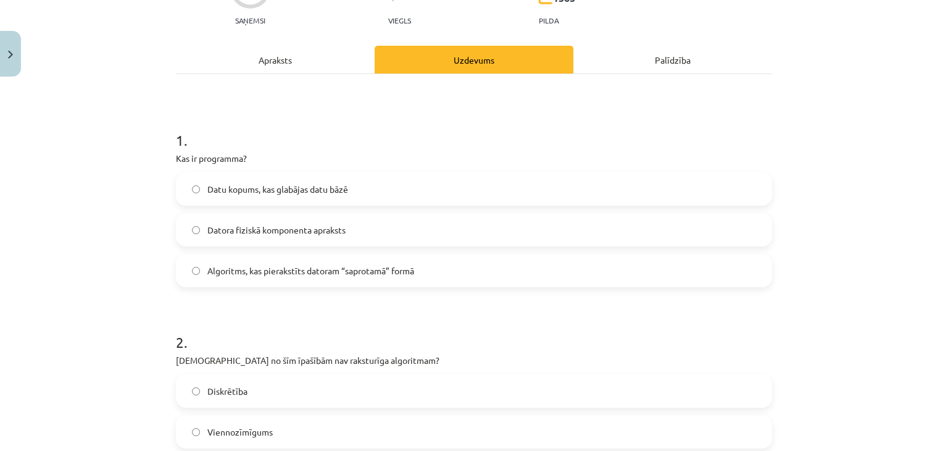
click at [290, 261] on label "Algoritms, kas pierakstīts datoram “saprotamā” formā" at bounding box center [474, 270] width 594 height 31
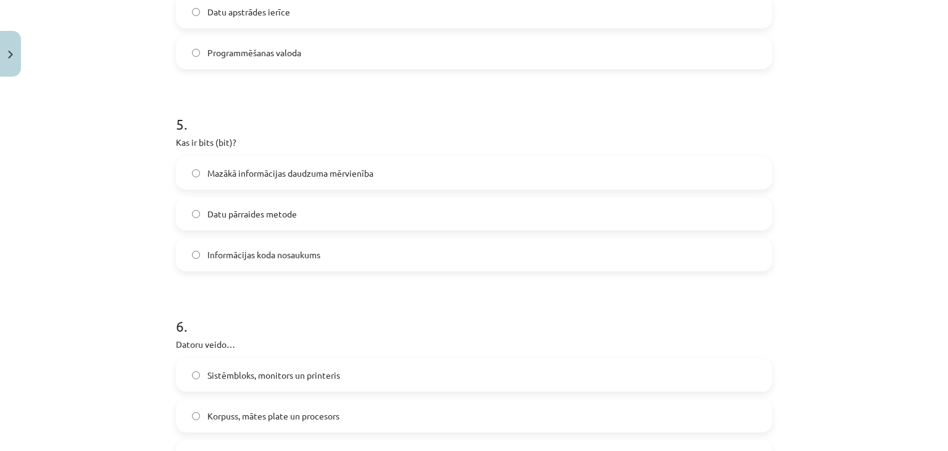
scroll to position [1206, 0]
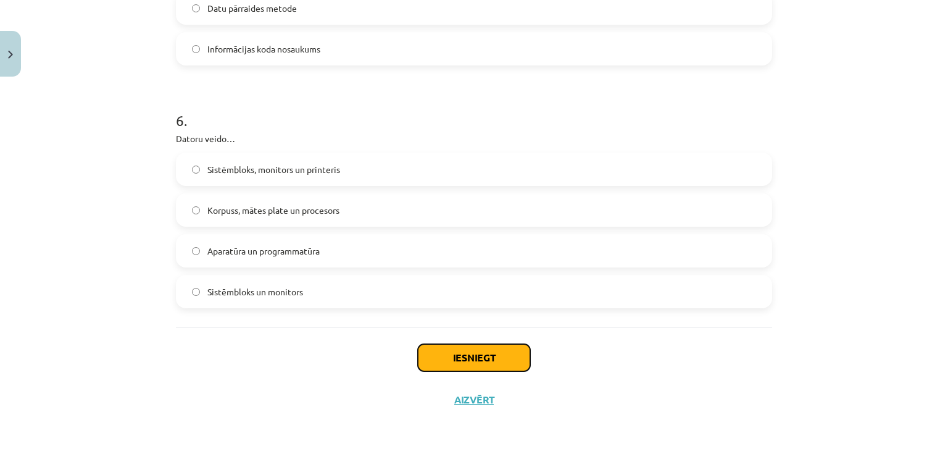
click at [464, 354] on button "Iesniegt" at bounding box center [474, 357] width 112 height 27
click at [258, 356] on div "Iesniegt Aizvērt" at bounding box center [474, 370] width 596 height 86
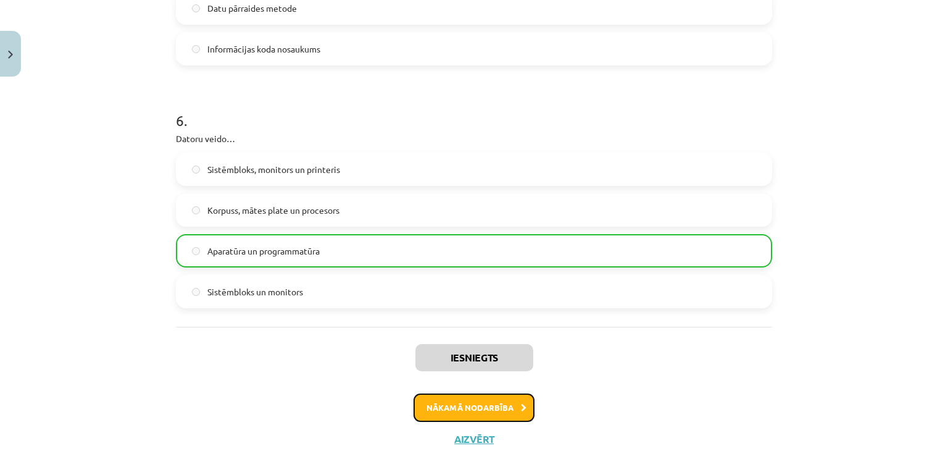
click at [526, 401] on button "Nākamā nodarbība" at bounding box center [474, 407] width 121 height 28
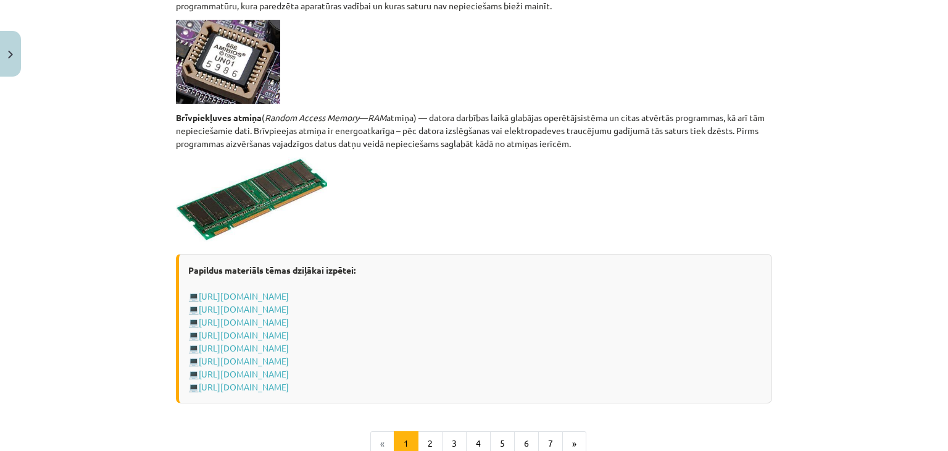
scroll to position [2089, 0]
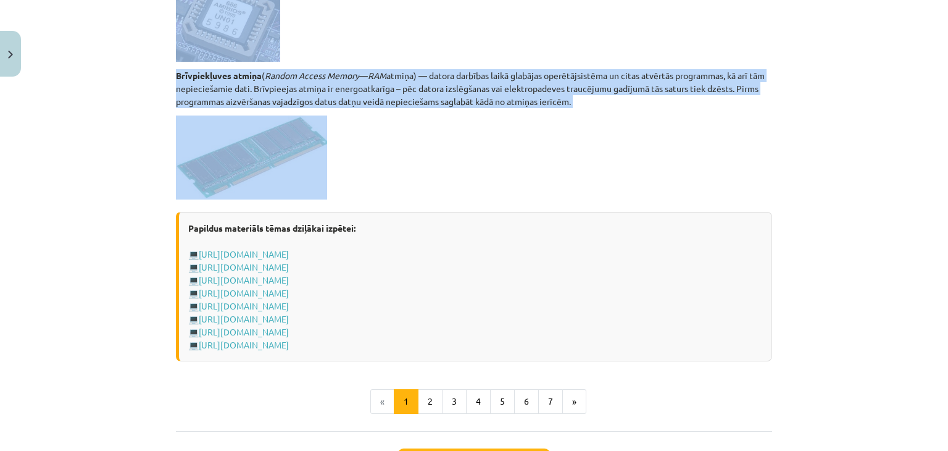
drag, startPoint x: 162, startPoint y: 186, endPoint x: 610, endPoint y: 148, distance: 449.9
click at [610, 148] on div "Mācību tēma: Datorikas - 10. klases 1. ieskaites mācību materiāls #3 2. tēma – …" at bounding box center [474, 225] width 948 height 451
copy div "Loremip dolorsitamet conse adipisc el seddo eiusmodtemp: incididunt (utlaboreet…"
click at [480, 193] on p at bounding box center [474, 157] width 596 height 84
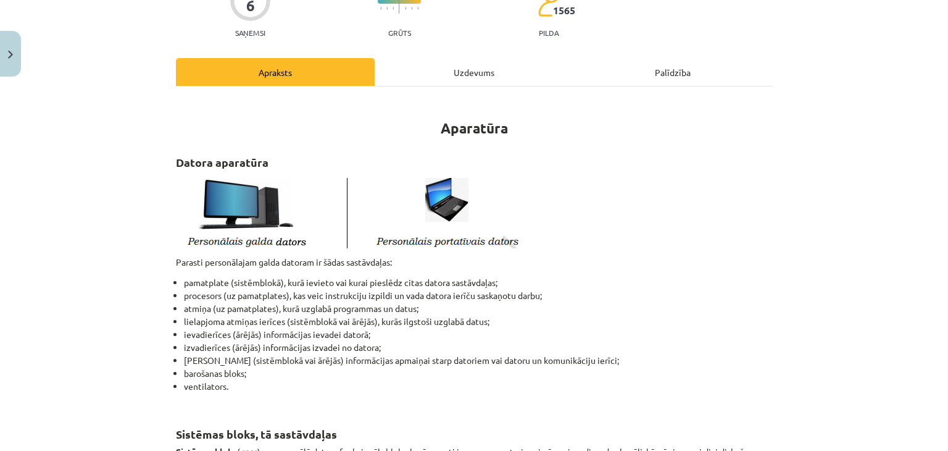
scroll to position [82, 0]
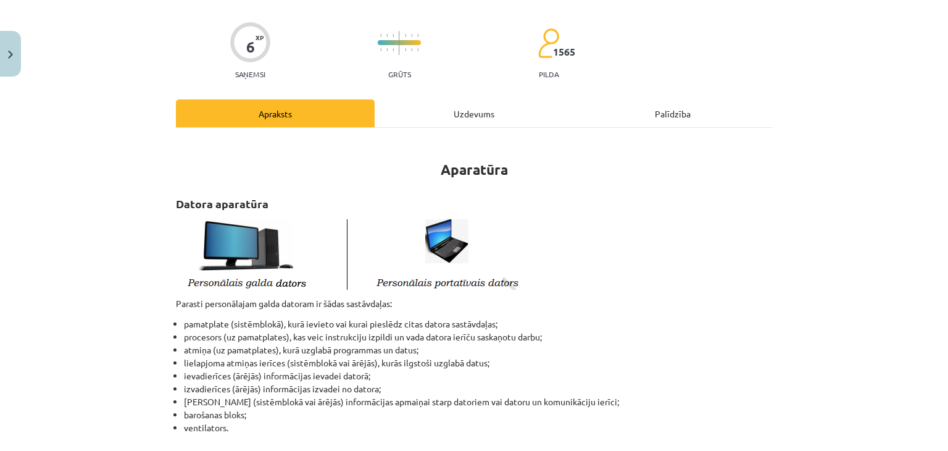
click at [504, 223] on img at bounding box center [348, 252] width 345 height 74
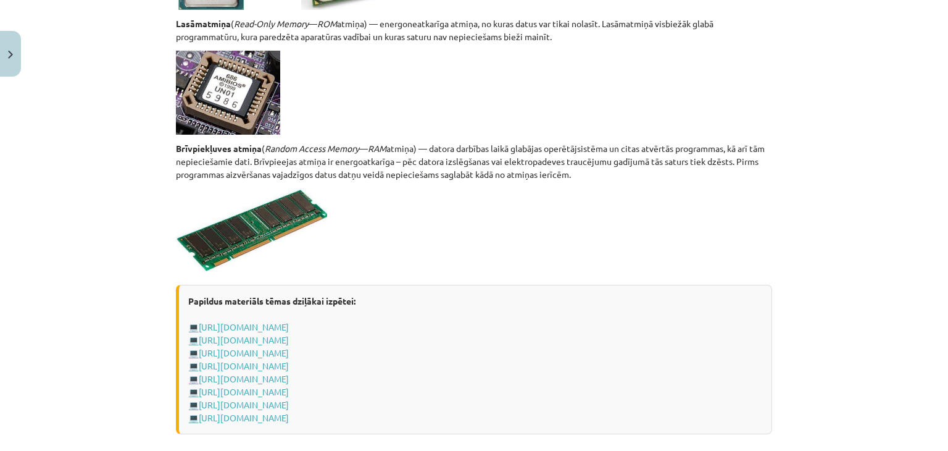
scroll to position [2193, 0]
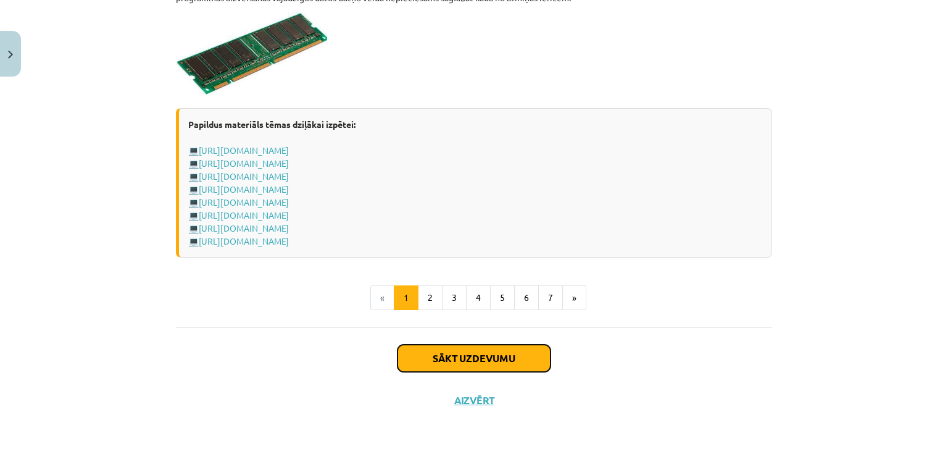
click at [474, 357] on button "Sākt uzdevumu" at bounding box center [474, 358] width 153 height 27
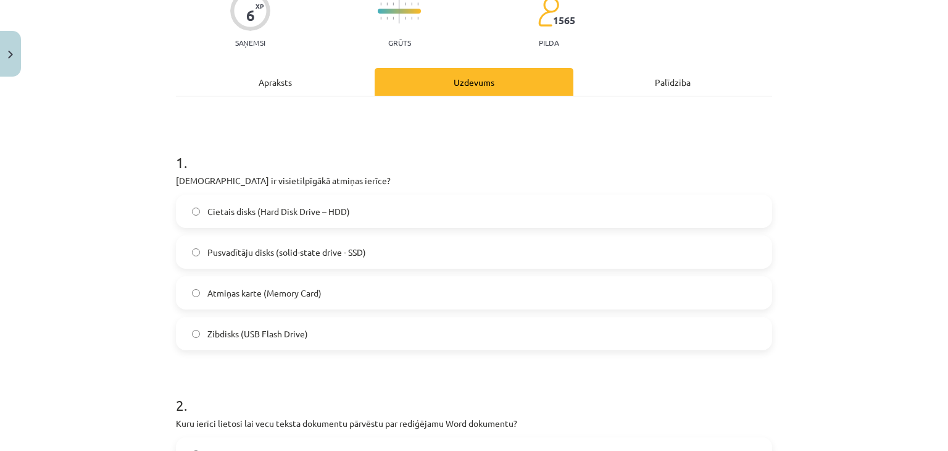
scroll to position [154, 0]
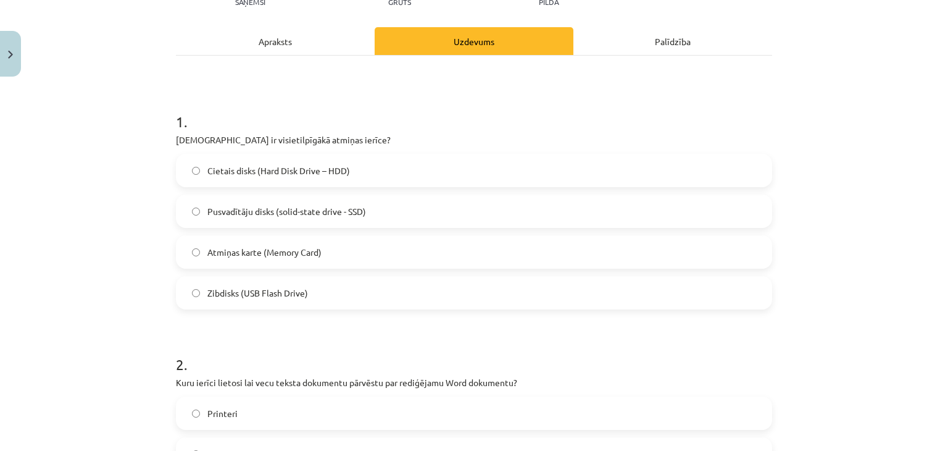
click at [233, 164] on span "Cietais disks (Hard Disk Drive – HDD)" at bounding box center [278, 170] width 143 height 13
drag, startPoint x: 169, startPoint y: 141, endPoint x: 333, endPoint y: 295, distance: 225.0
click at [154, 241] on div "Mācību tēma: Datorikas - 10. klases 1. ieskaites mācību materiāls #3 2. tēma – …" at bounding box center [474, 225] width 948 height 451
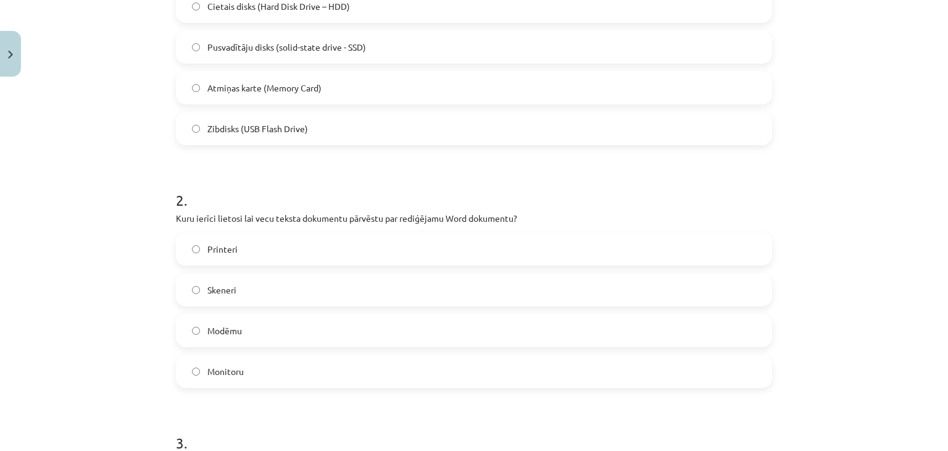
scroll to position [401, 0]
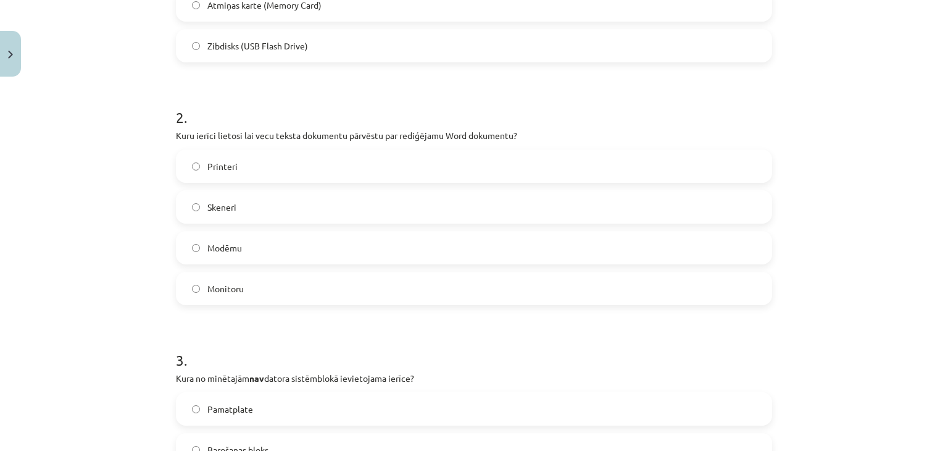
drag, startPoint x: 168, startPoint y: 134, endPoint x: 270, endPoint y: 283, distance: 181.2
click at [111, 225] on div "Mācību tēma: Datorikas - 10. klases 1. ieskaites mācību materiāls #3 2. tēma – …" at bounding box center [474, 225] width 948 height 451
click at [219, 211] on span "Skeneri" at bounding box center [221, 207] width 29 height 13
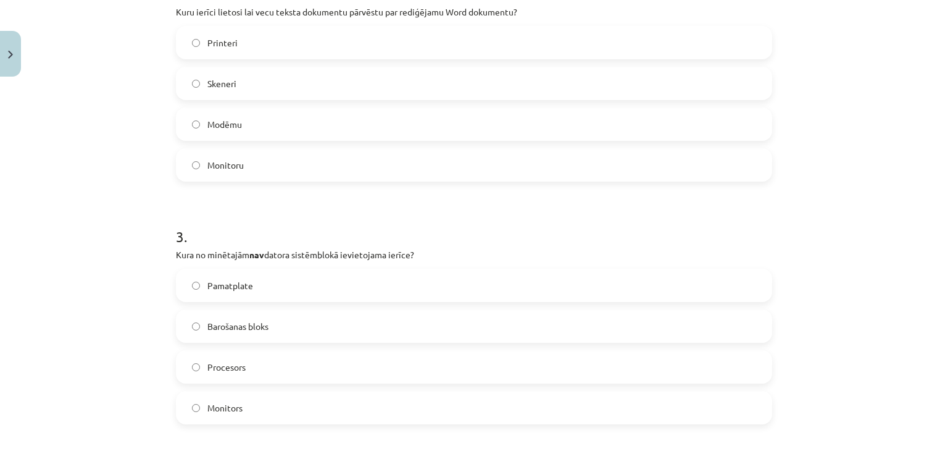
scroll to position [648, 0]
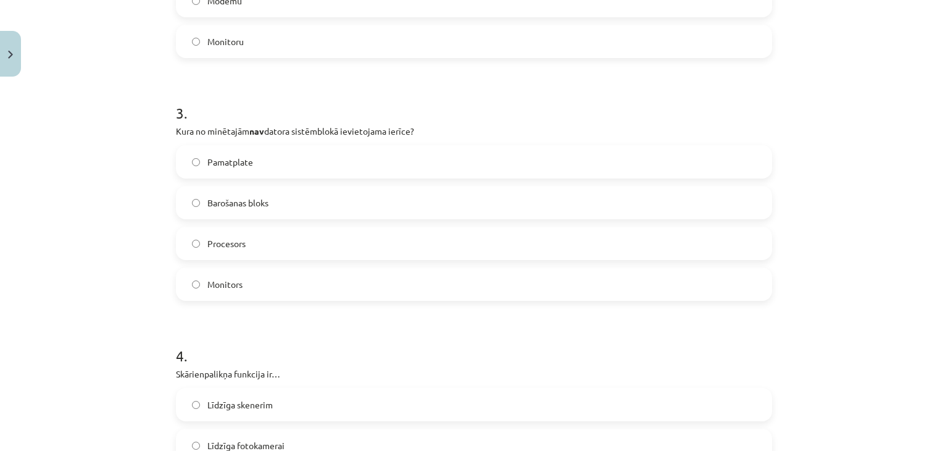
click at [215, 281] on span "Monitors" at bounding box center [224, 284] width 35 height 13
drag, startPoint x: 173, startPoint y: 127, endPoint x: 285, endPoint y: 274, distance: 185.1
click at [285, 274] on div "3 . Kura no minētajām nav datora sistēmblokā ievietojama ierīce? Pamatplate Bar…" at bounding box center [474, 192] width 596 height 218
click at [119, 228] on div "Mācību tēma: Datorikas - 10. klases 1. ieskaites mācību materiāls #3 2. tēma – …" at bounding box center [474, 225] width 948 height 451
click at [132, 287] on div "Mācību tēma: Datorikas - 10. klases 1. ieskaites mācību materiāls #3 2. tēma – …" at bounding box center [474, 225] width 948 height 451
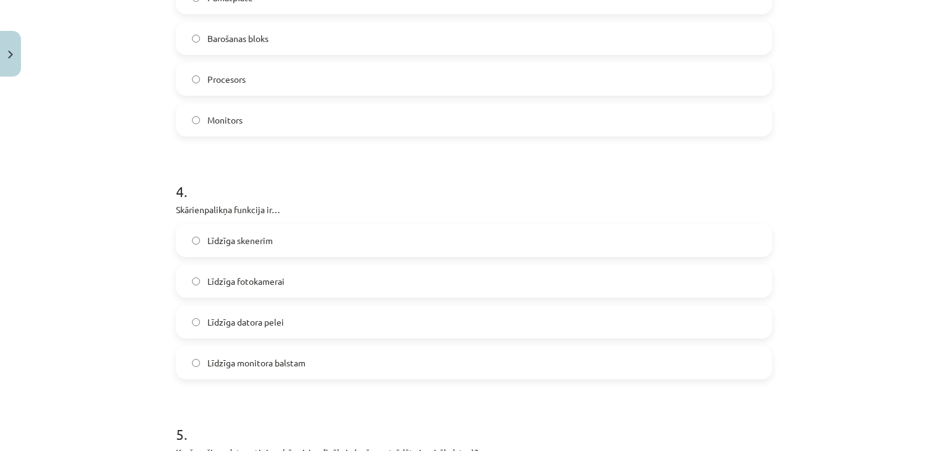
scroll to position [895, 0]
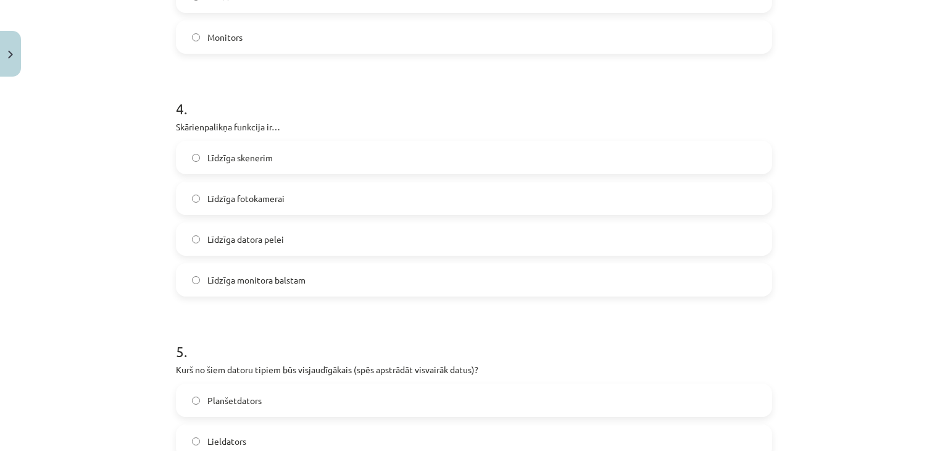
click at [222, 241] on span "Līdzīga datora pelei" at bounding box center [245, 239] width 77 height 13
drag, startPoint x: 169, startPoint y: 122, endPoint x: 319, endPoint y: 272, distance: 212.2
click at [319, 272] on div "6 XP Saņemsi Grūts 1565 pilda Apraksts Uzdevums Palīdzība 1 . Kura ir visietilp…" at bounding box center [474, 40] width 611 height 1707
click at [157, 235] on div "Mācību tēma: Datorikas - 10. klases 1. ieskaites mācību materiāls #3 2. tēma – …" at bounding box center [474, 225] width 948 height 451
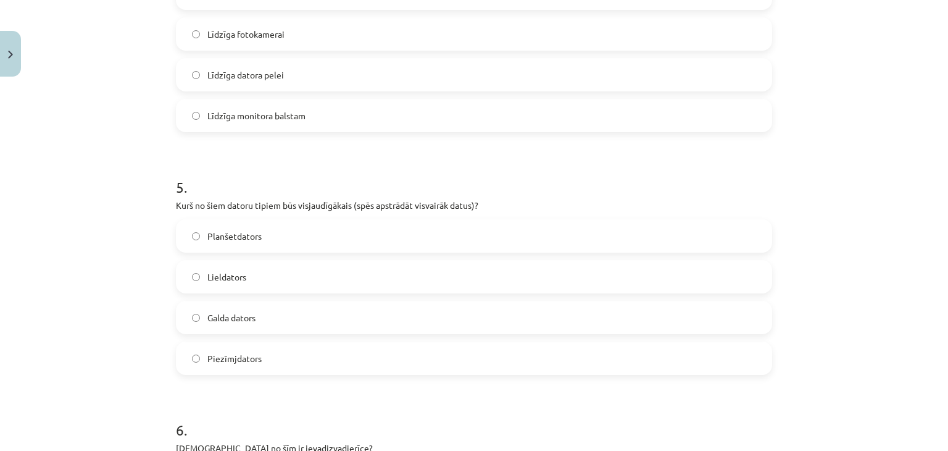
scroll to position [1101, 0]
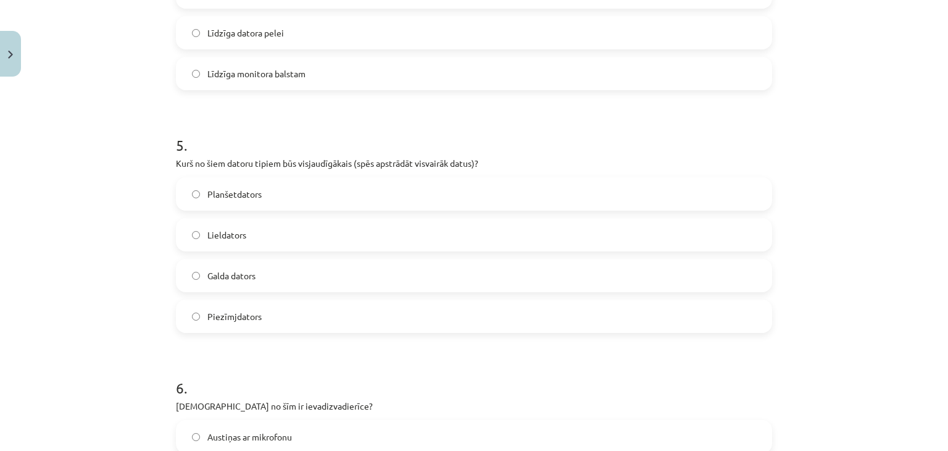
click at [246, 283] on label "Galda dators" at bounding box center [474, 275] width 594 height 31
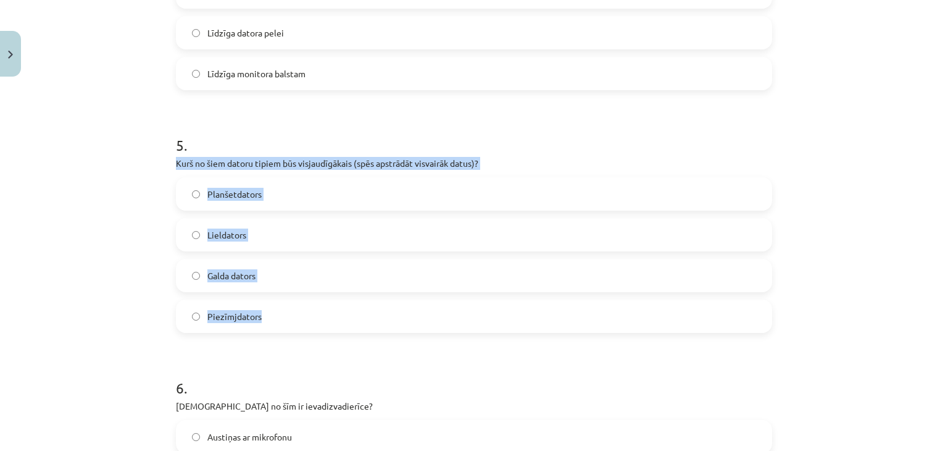
drag, startPoint x: 167, startPoint y: 161, endPoint x: 309, endPoint y: 312, distance: 207.0
click at [81, 253] on div "Mācību tēma: Datorikas - 10. klases 1. ieskaites mācību materiāls #3 2. tēma – …" at bounding box center [474, 225] width 948 height 451
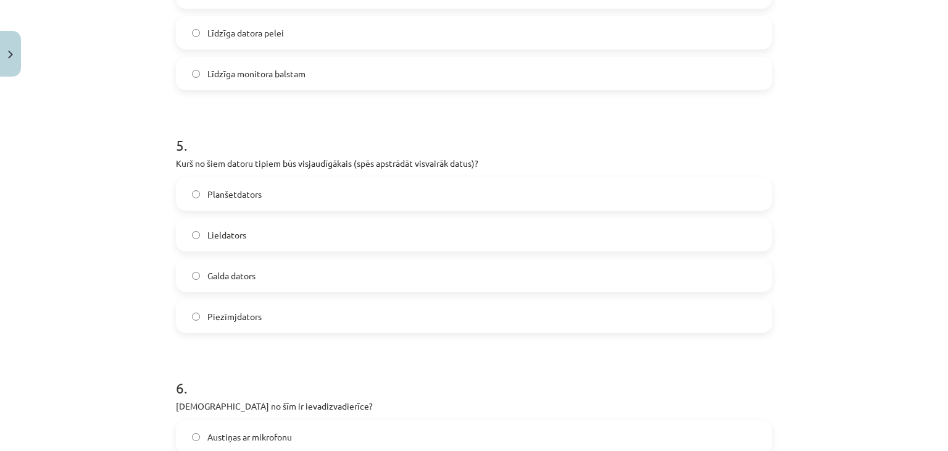
click at [222, 245] on label "Lieldators" at bounding box center [474, 234] width 594 height 31
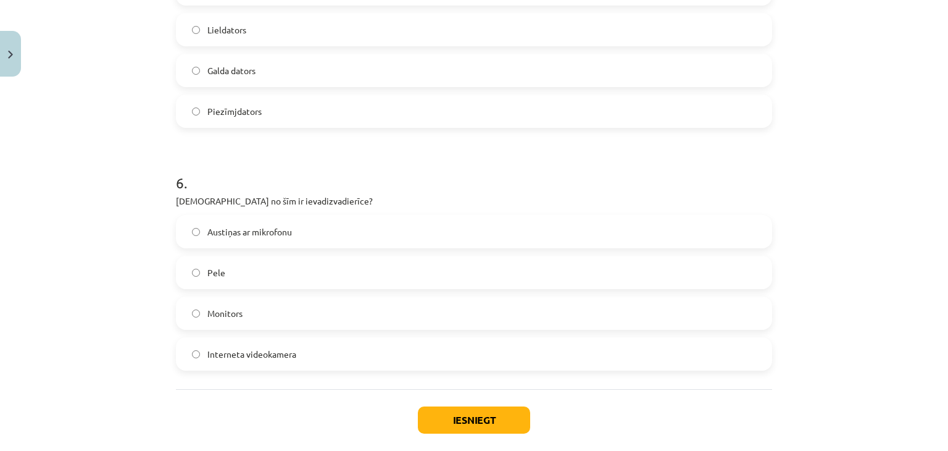
scroll to position [1369, 0]
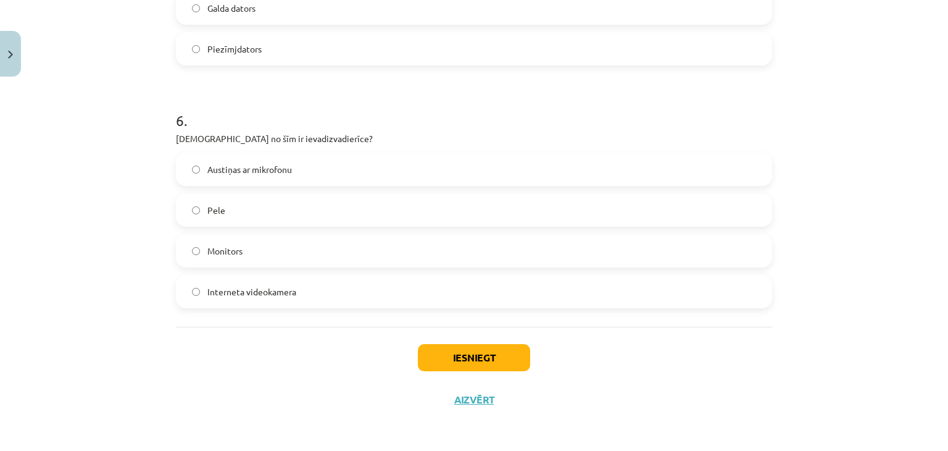
click at [244, 161] on label "Austiņas ar mikrofonu" at bounding box center [474, 169] width 594 height 31
drag, startPoint x: 170, startPoint y: 135, endPoint x: 325, endPoint y: 280, distance: 212.3
click at [325, 280] on div "6 . Kura no šīm ir ievadizvadierīce? Austiņas ar mikrofonu Pele Monitors Intern…" at bounding box center [474, 199] width 596 height 218
click at [131, 243] on div "Mācību tēma: Datorikas - 10. klases 1. ieskaites mācību materiāls #3 2. tēma – …" at bounding box center [474, 225] width 948 height 451
click at [469, 372] on div "Iesniegt Aizvērt" at bounding box center [474, 370] width 596 height 86
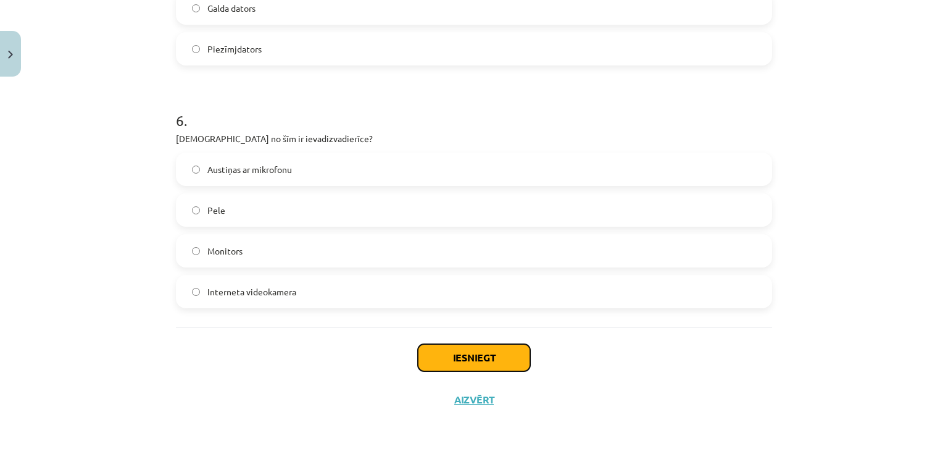
click at [482, 367] on button "Iesniegt" at bounding box center [474, 357] width 112 height 27
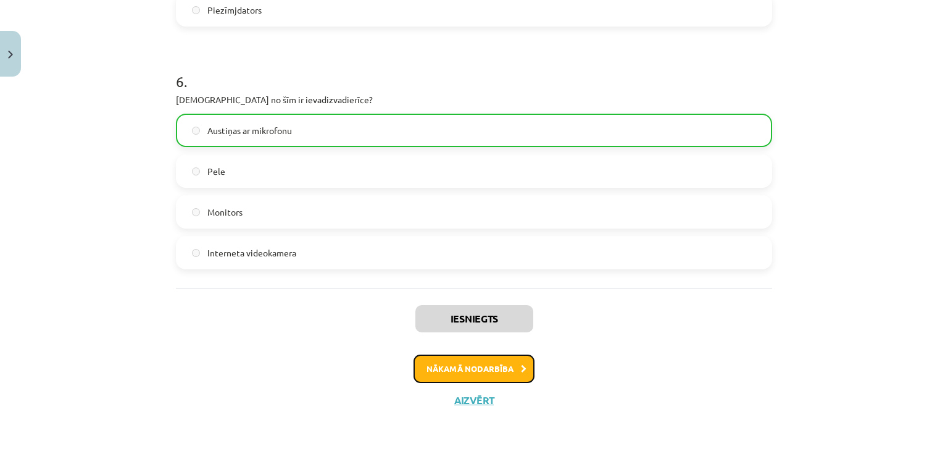
click at [477, 375] on button "Nākamā nodarbība" at bounding box center [474, 368] width 121 height 28
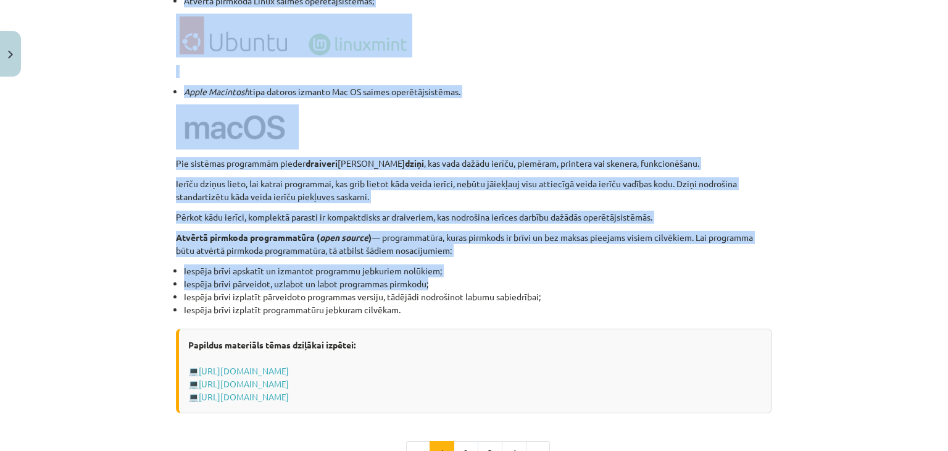
scroll to position [1183, 0]
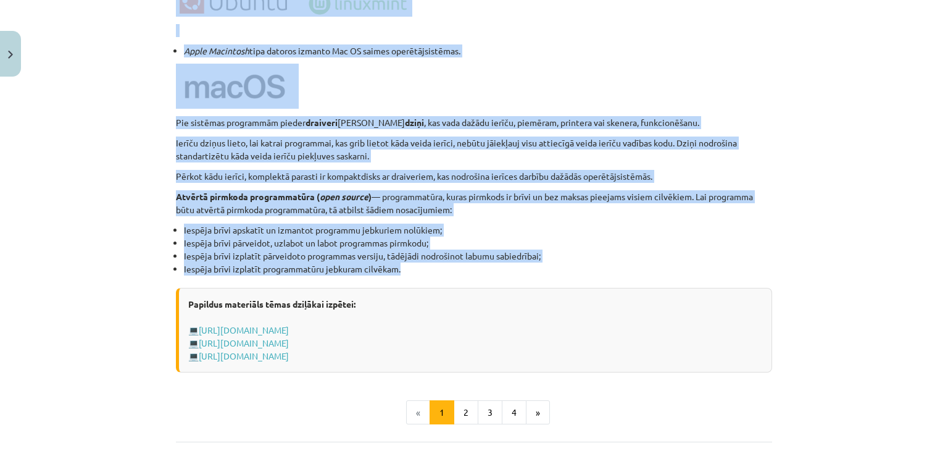
drag, startPoint x: 162, startPoint y: 208, endPoint x: 585, endPoint y: 273, distance: 428.5
click at [585, 273] on div "Mācību tēma: Datorikas - 10. klases 1. ieskaites mācību materiāls #4 3. tēma – …" at bounding box center [474, 225] width 948 height 451
click at [585, 273] on li "Iespēja brīvi izplatīt programmatūru jebkuram cilvēkam." at bounding box center [478, 268] width 588 height 13
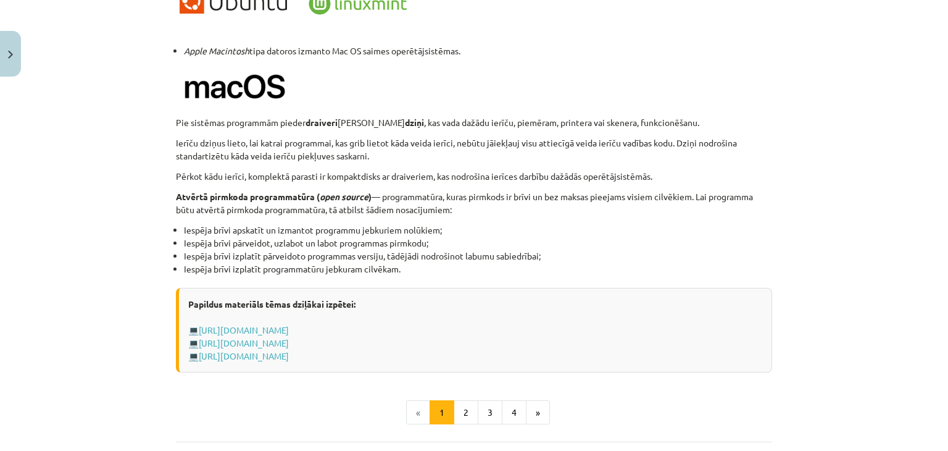
scroll to position [1266, 0]
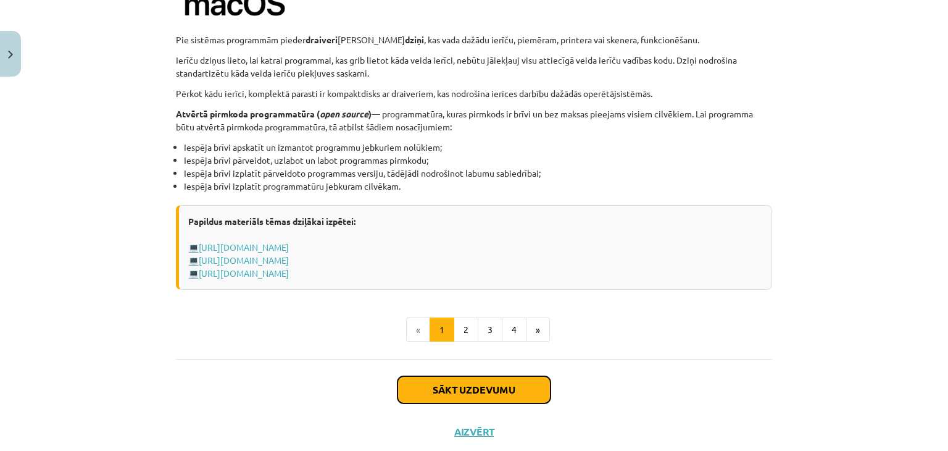
click at [514, 385] on button "Sākt uzdevumu" at bounding box center [474, 389] width 153 height 27
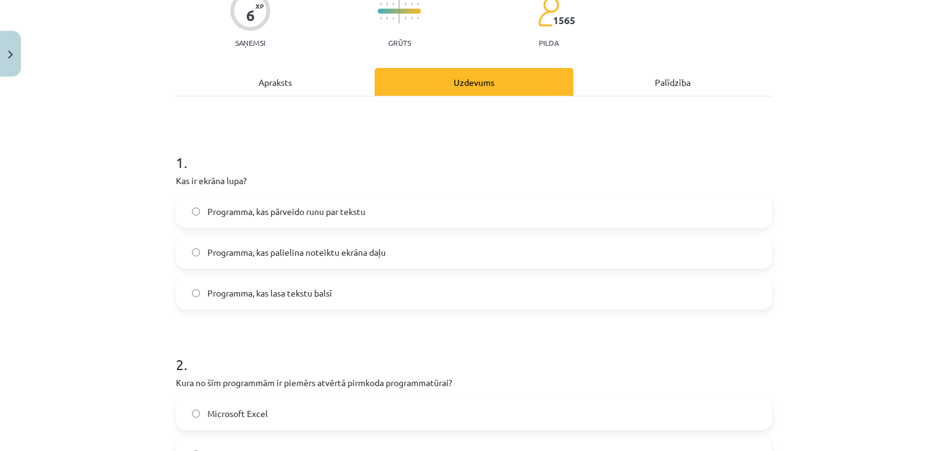
scroll to position [154, 0]
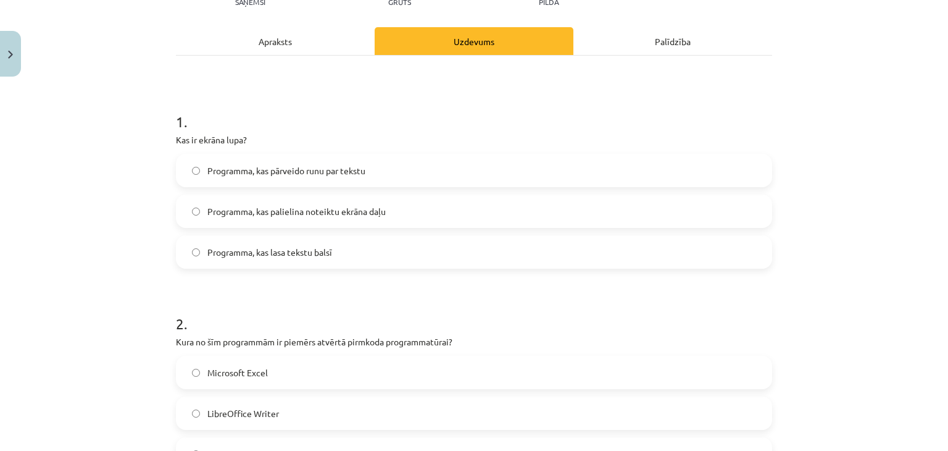
click at [228, 203] on label "Programma, kas palielina noteiktu ekrāna daļu" at bounding box center [474, 211] width 594 height 31
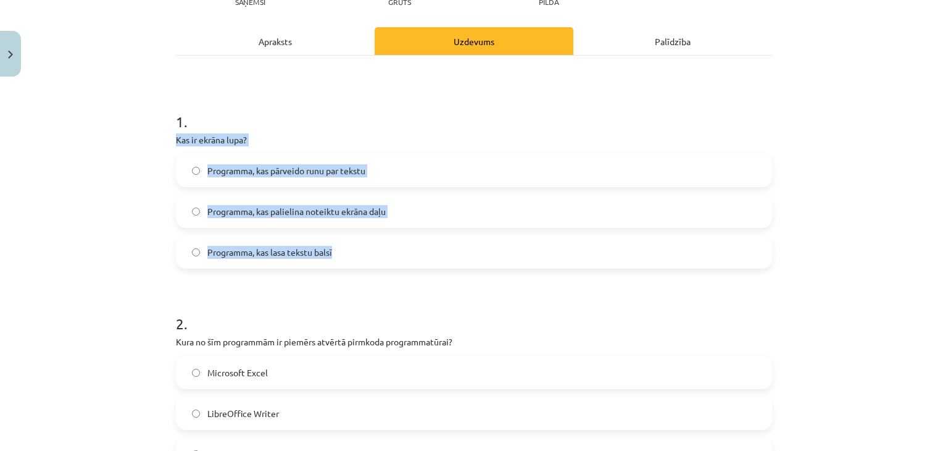
drag, startPoint x: 168, startPoint y: 138, endPoint x: 338, endPoint y: 251, distance: 204.5
click at [120, 199] on div "Mācību tēma: Datorikas - 10. klases 1. ieskaites mācību materiāls #4 3. tēma – …" at bounding box center [474, 225] width 948 height 451
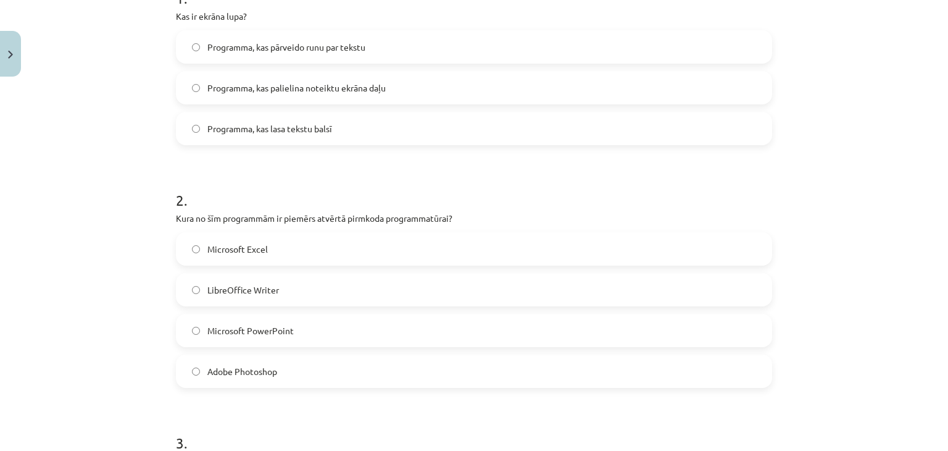
scroll to position [319, 0]
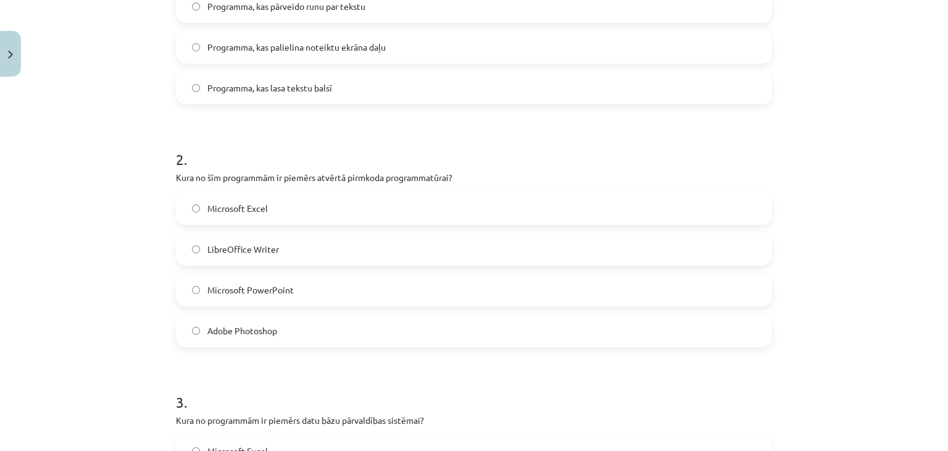
drag, startPoint x: 168, startPoint y: 178, endPoint x: 299, endPoint y: 317, distance: 191.3
click at [161, 250] on div "Mācību tēma: Datorikas - 10. klases 1. ieskaites mācību materiāls #4 3. tēma – …" at bounding box center [474, 225] width 948 height 451
click at [184, 247] on label "LibreOffice Writer" at bounding box center [474, 248] width 594 height 31
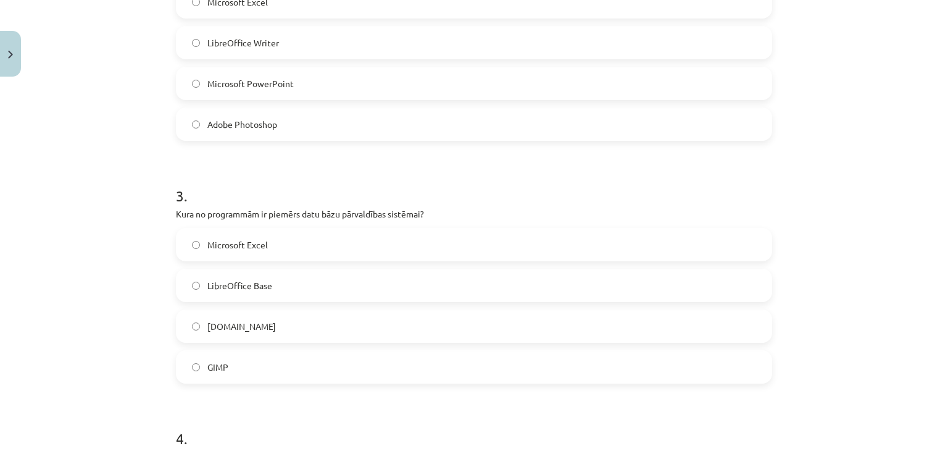
scroll to position [566, 0]
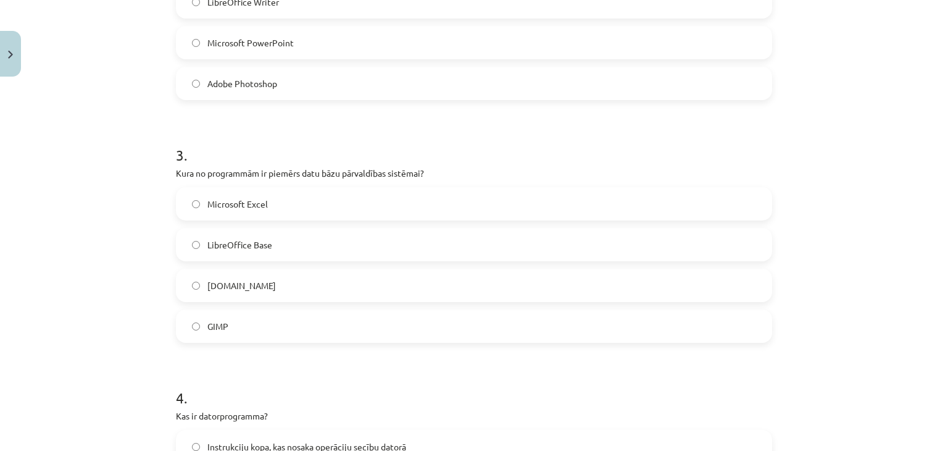
click at [244, 238] on span "LibreOffice Base" at bounding box center [239, 244] width 65 height 13
drag, startPoint x: 166, startPoint y: 166, endPoint x: 272, endPoint y: 318, distance: 185.0
click at [272, 318] on div "6 XP Saņemsi Grūts 1565 pilda Apraksts Uzdevums Palīdzība 1 . Kas ir ekrāna lup…" at bounding box center [474, 330] width 611 height 1626
click at [114, 255] on div "Mācību tēma: Datorikas - 10. klases 1. ieskaites mācību materiāls #4 3. tēma – …" at bounding box center [474, 225] width 948 height 451
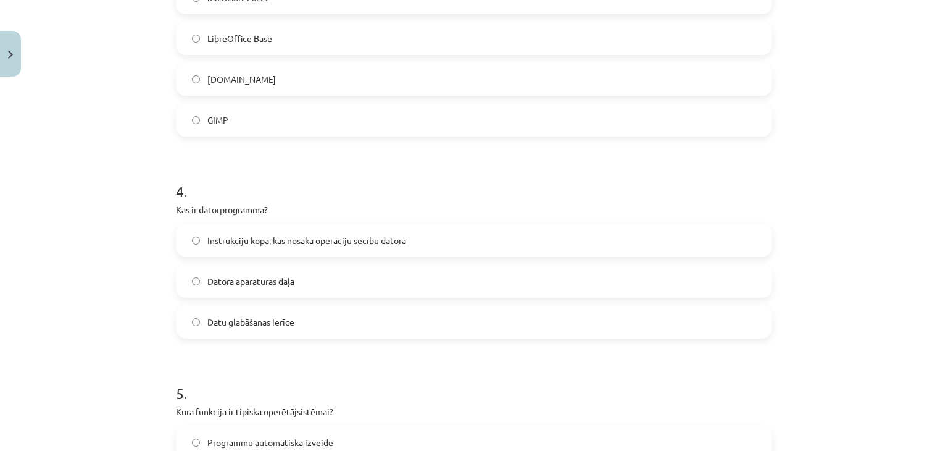
scroll to position [855, 0]
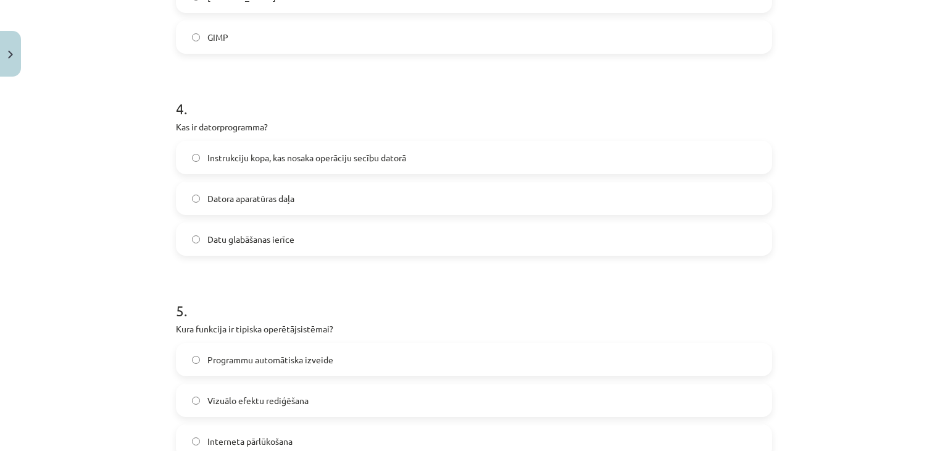
click at [272, 163] on span "Instrukciju kopa, kas nosaka operāciju secību datorā" at bounding box center [306, 157] width 199 height 13
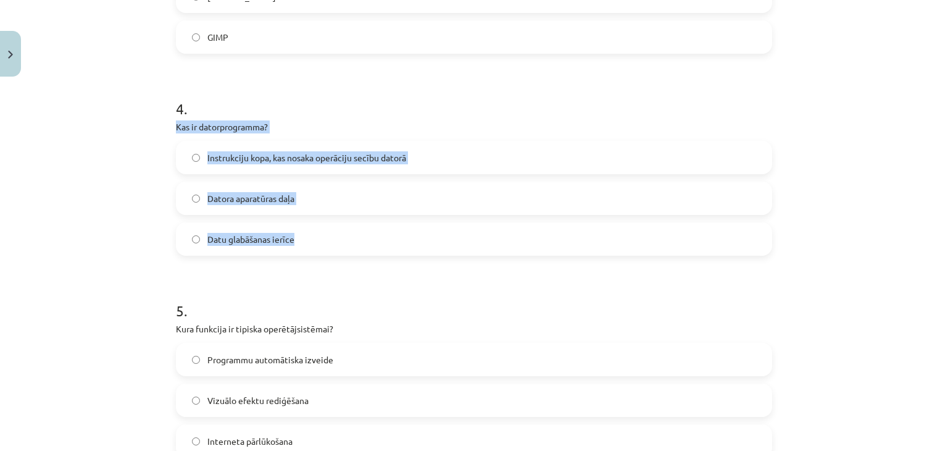
drag, startPoint x: 162, startPoint y: 119, endPoint x: 331, endPoint y: 237, distance: 205.7
click at [331, 237] on div "Mācību tēma: Datorikas - 10. klases 1. ieskaites mācību materiāls #4 3. tēma – …" at bounding box center [474, 225] width 948 height 451
click at [156, 199] on div "Mācību tēma: Datorikas - 10. klases 1. ieskaites mācību materiāls #4 3. tēma – …" at bounding box center [474, 225] width 948 height 451
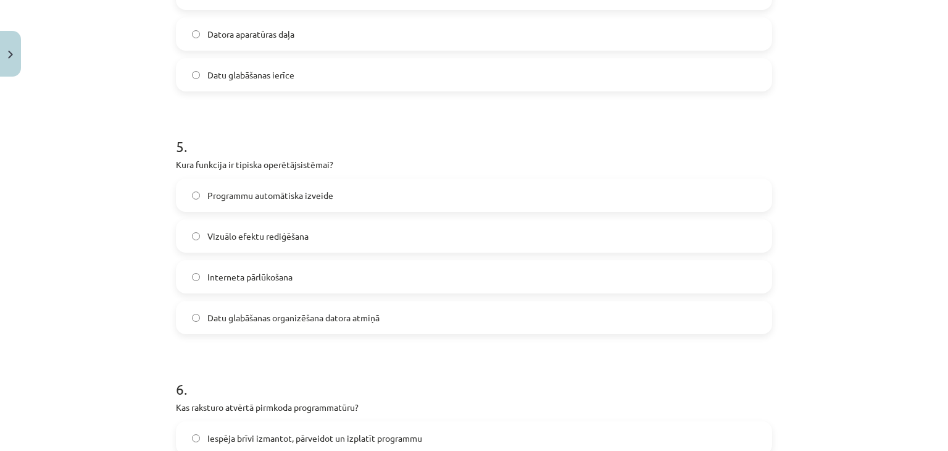
scroll to position [1059, 0]
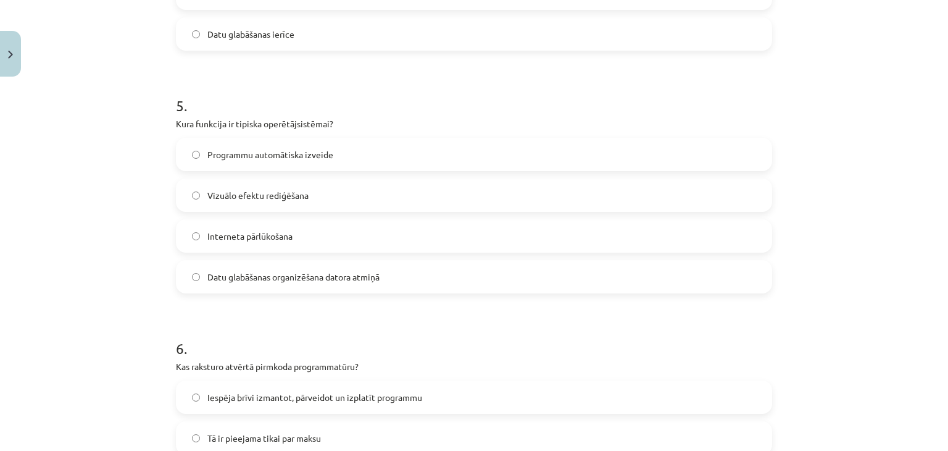
drag, startPoint x: 170, startPoint y: 119, endPoint x: 380, endPoint y: 269, distance: 257.7
click at [380, 269] on div "5 . Kura funkcija ir tipiska operētājsistēmai? Programmu automātiska izveide Vi…" at bounding box center [474, 184] width 596 height 218
click at [296, 265] on label "Datu glabāšanas organizēšana datora atmiņā" at bounding box center [474, 276] width 594 height 31
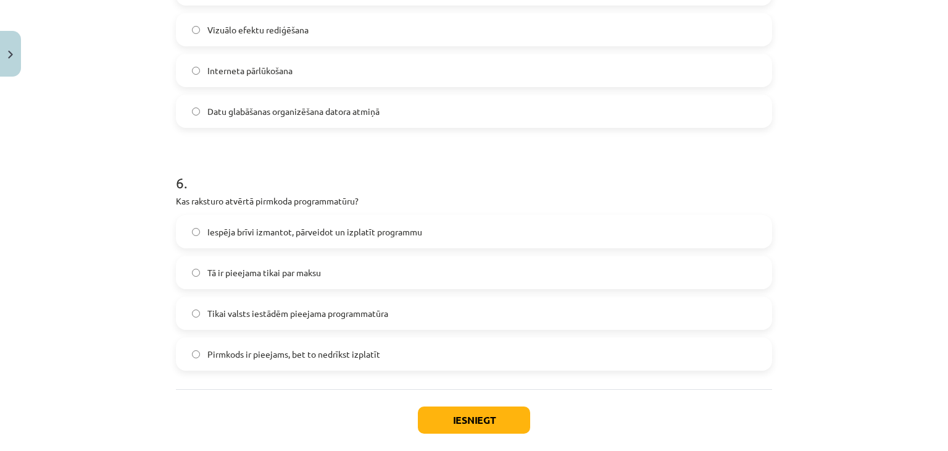
scroll to position [1287, 0]
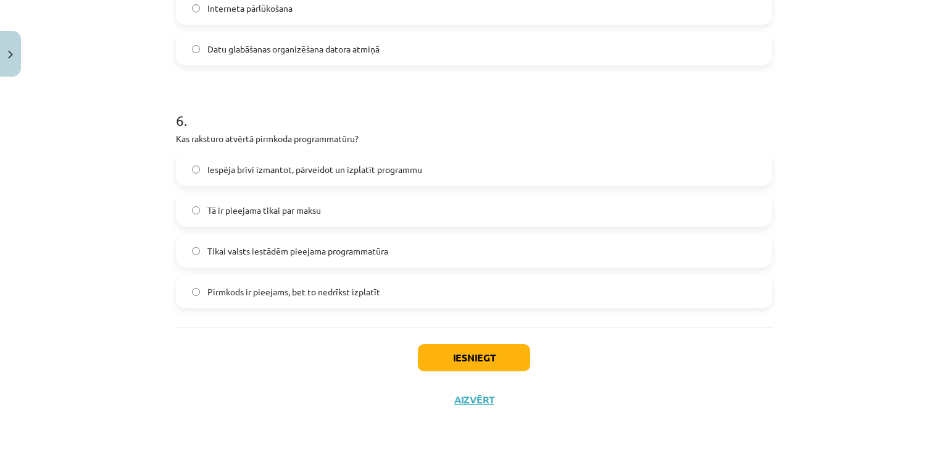
drag, startPoint x: 170, startPoint y: 135, endPoint x: 453, endPoint y: 281, distance: 318.1
click at [155, 182] on div "Mācību tēma: Datorikas - 10. klases 1. ieskaites mācību materiāls #4 3. tēma – …" at bounding box center [474, 225] width 948 height 451
click at [314, 164] on span "Iespēja brīvi izmantot, pārveidot un izplatīt programmu" at bounding box center [314, 169] width 215 height 13
click at [453, 346] on button "Iesniegt" at bounding box center [474, 357] width 112 height 27
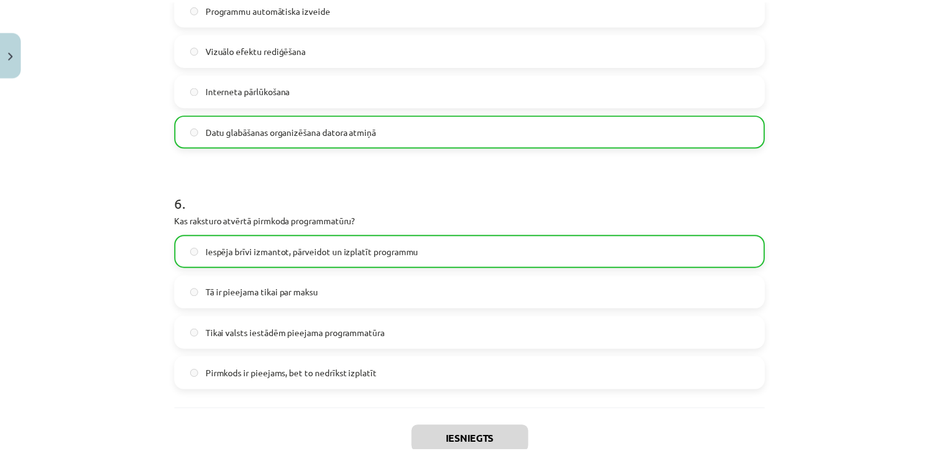
scroll to position [1326, 0]
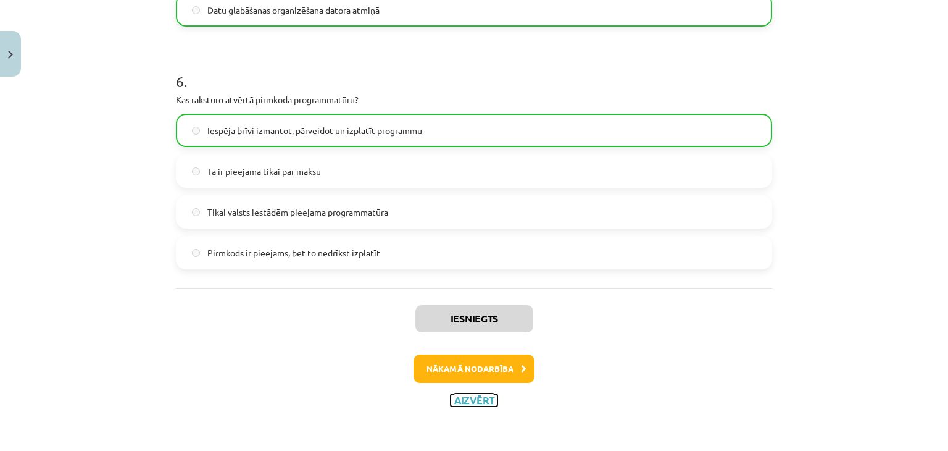
click at [464, 400] on button "Aizvērt" at bounding box center [474, 400] width 47 height 12
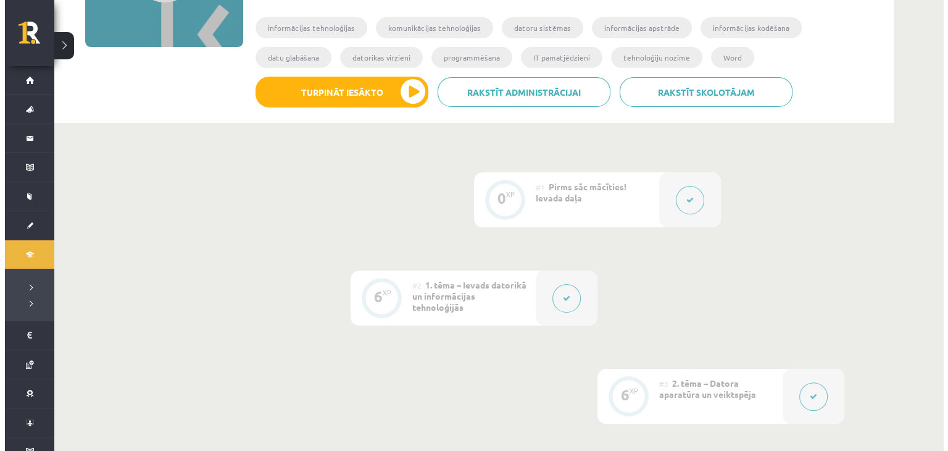
scroll to position [0, 0]
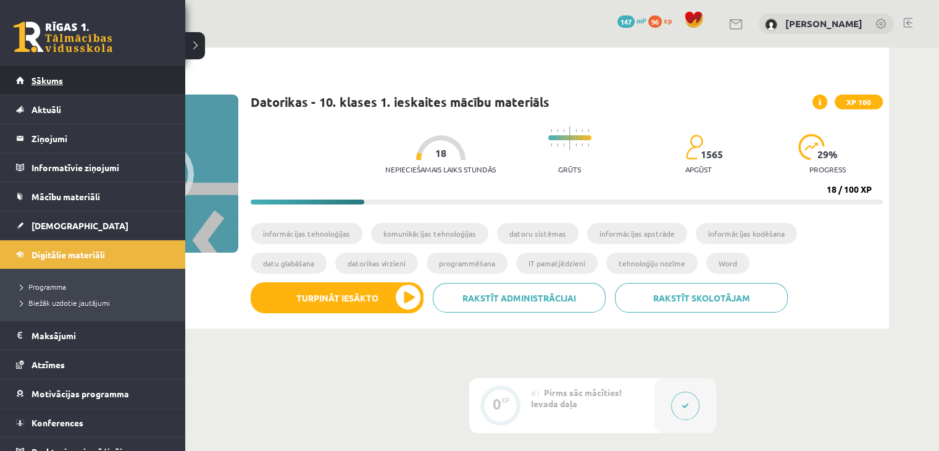
click at [49, 81] on span "Sākums" at bounding box center [46, 80] width 31 height 11
